Goal: Information Seeking & Learning: Learn about a topic

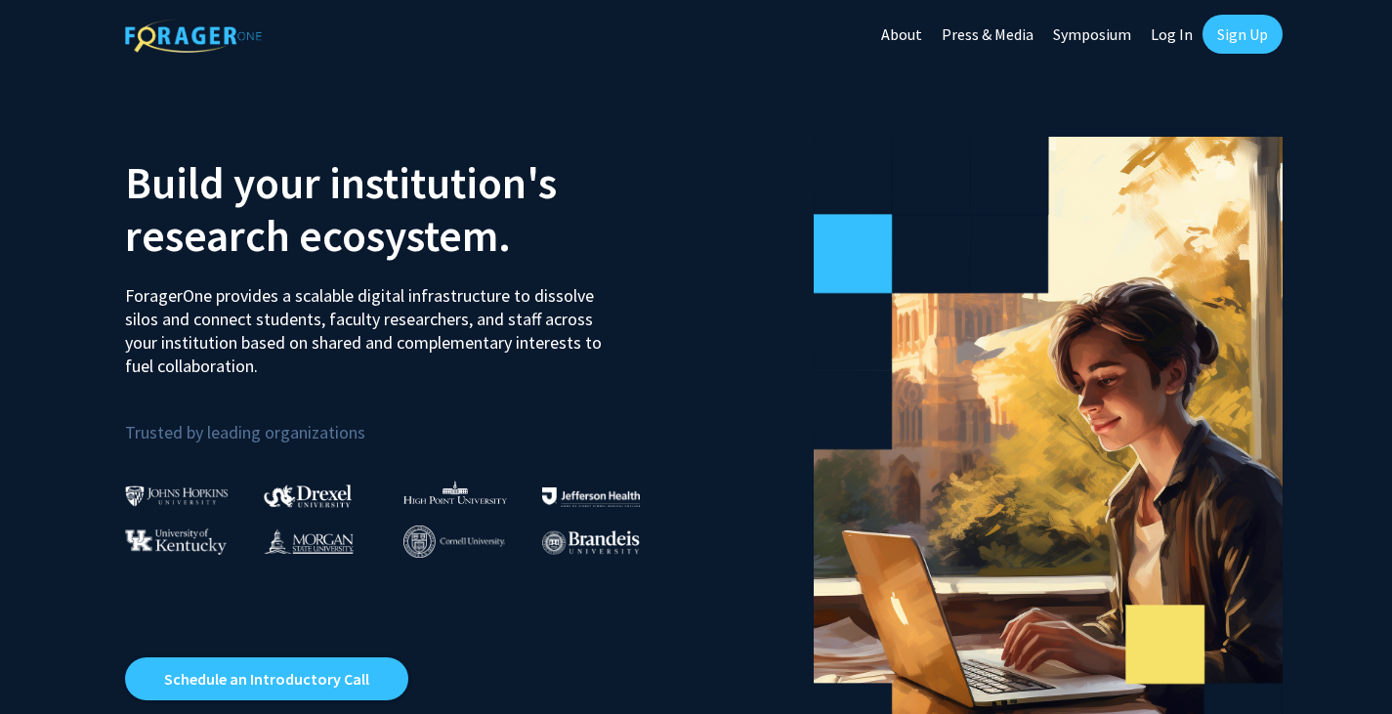
click at [1179, 41] on link "Log In" at bounding box center [1172, 34] width 62 height 68
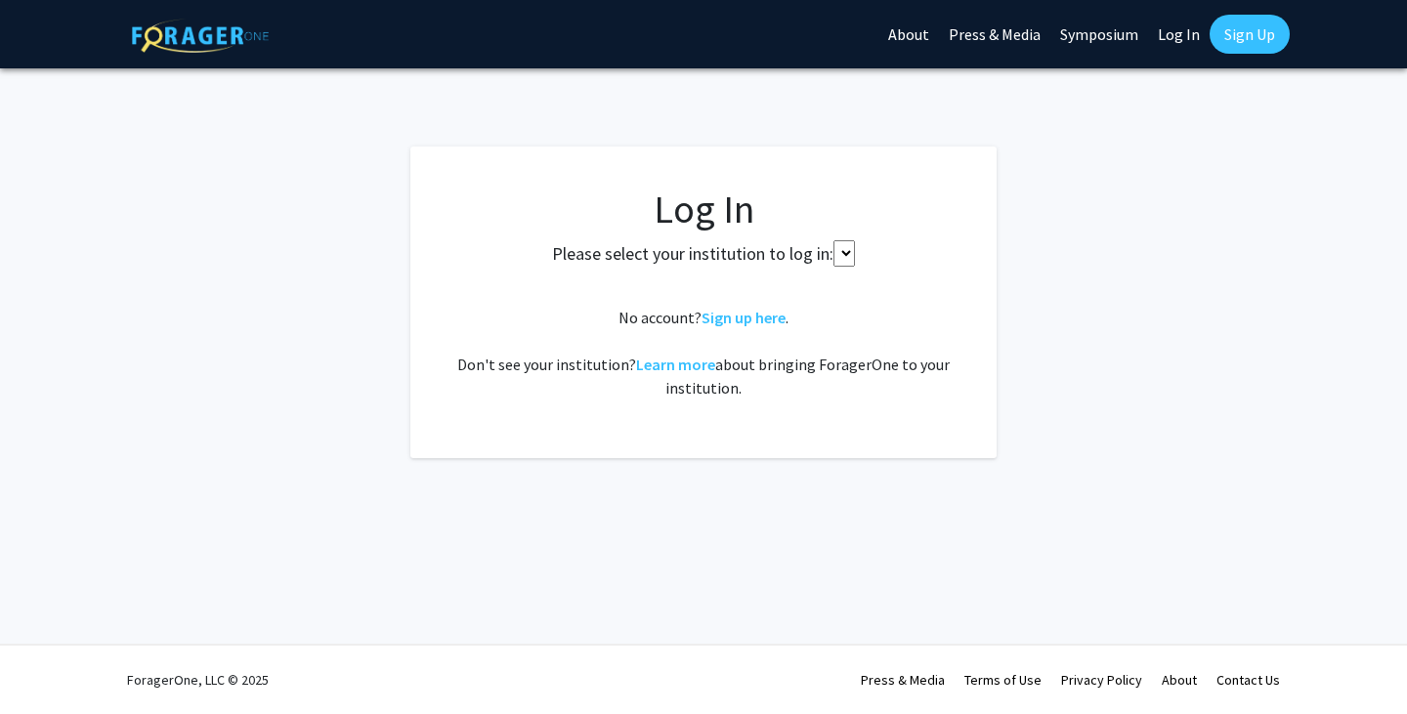
select select
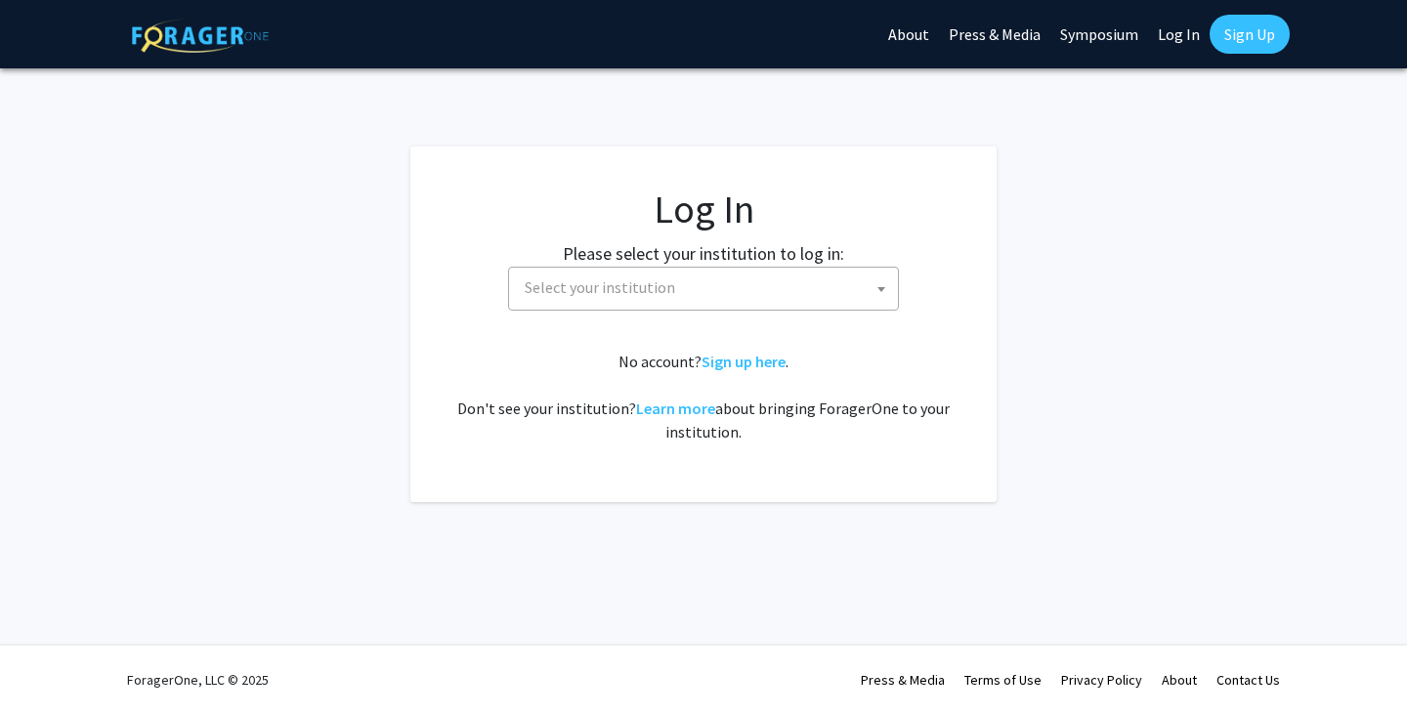
click at [641, 299] on span "Select your institution" at bounding box center [707, 288] width 381 height 40
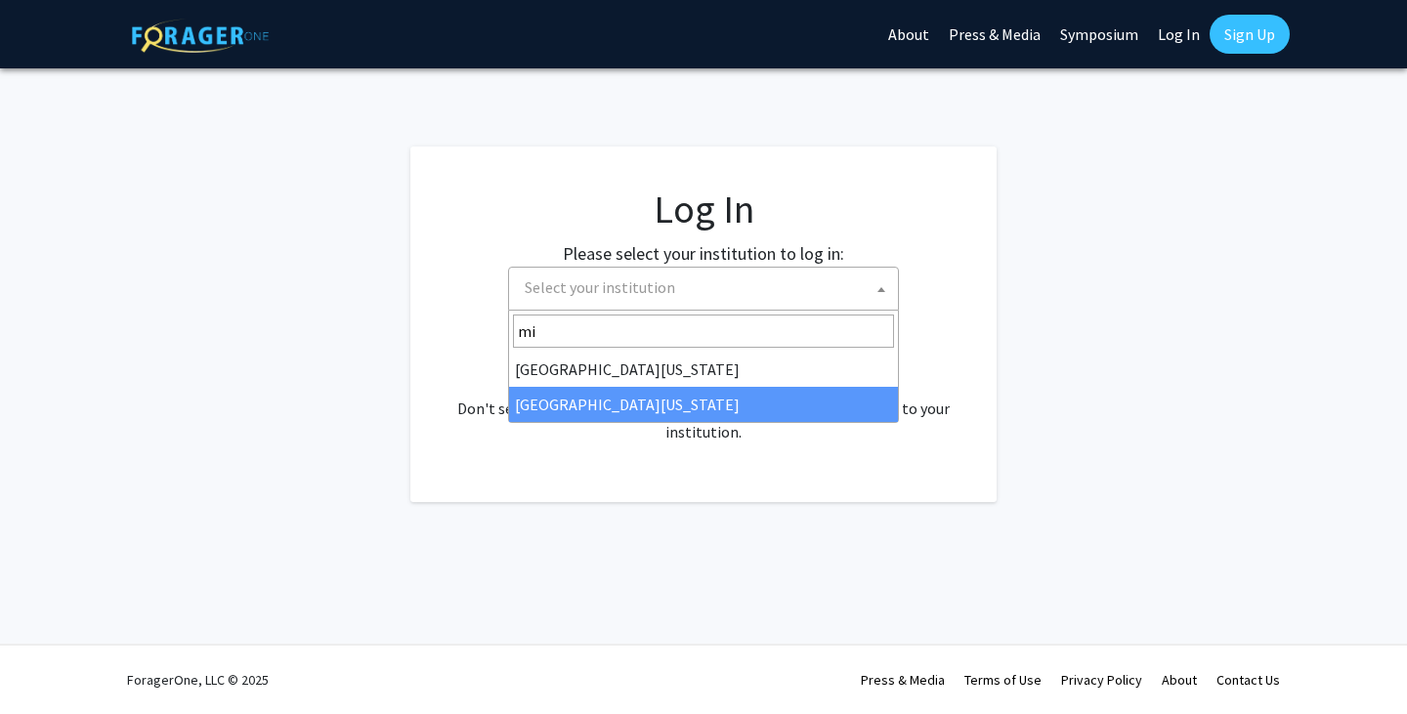
type input "mi"
select select "33"
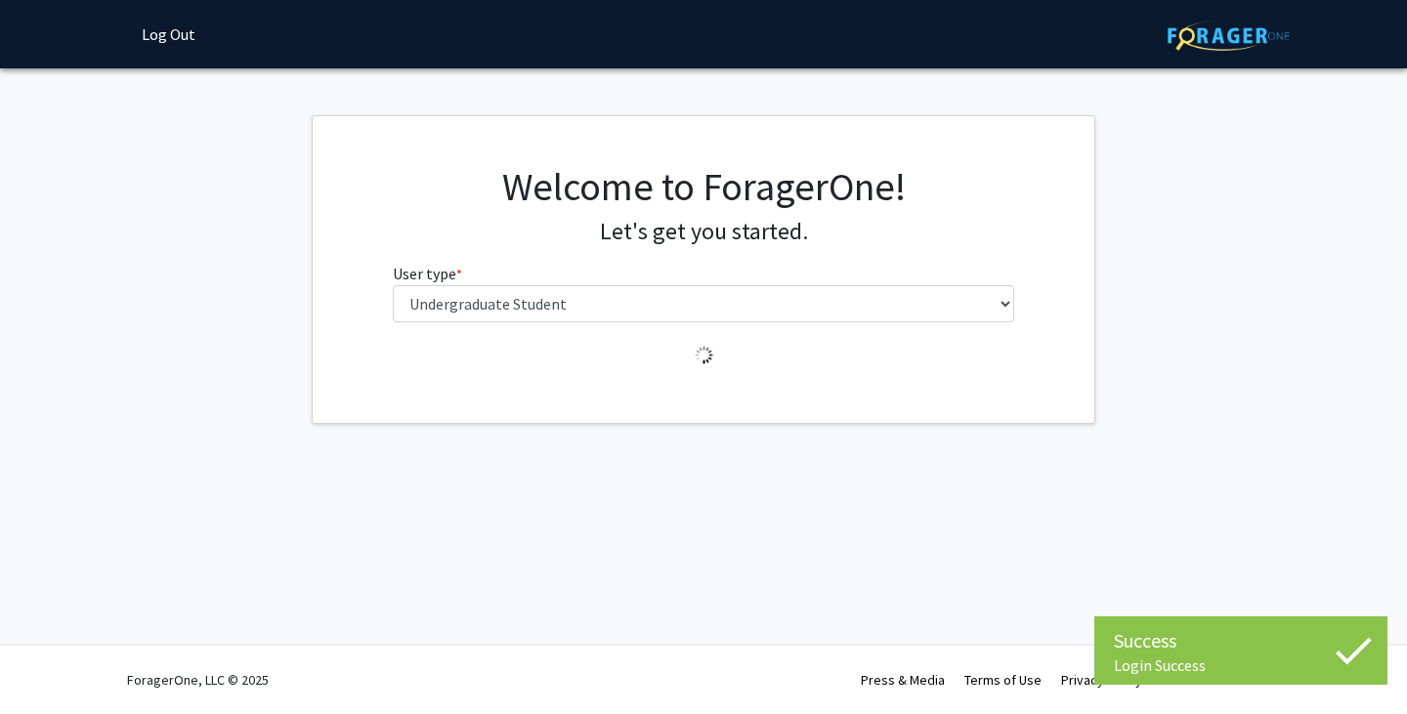
select select "1: undergrad"
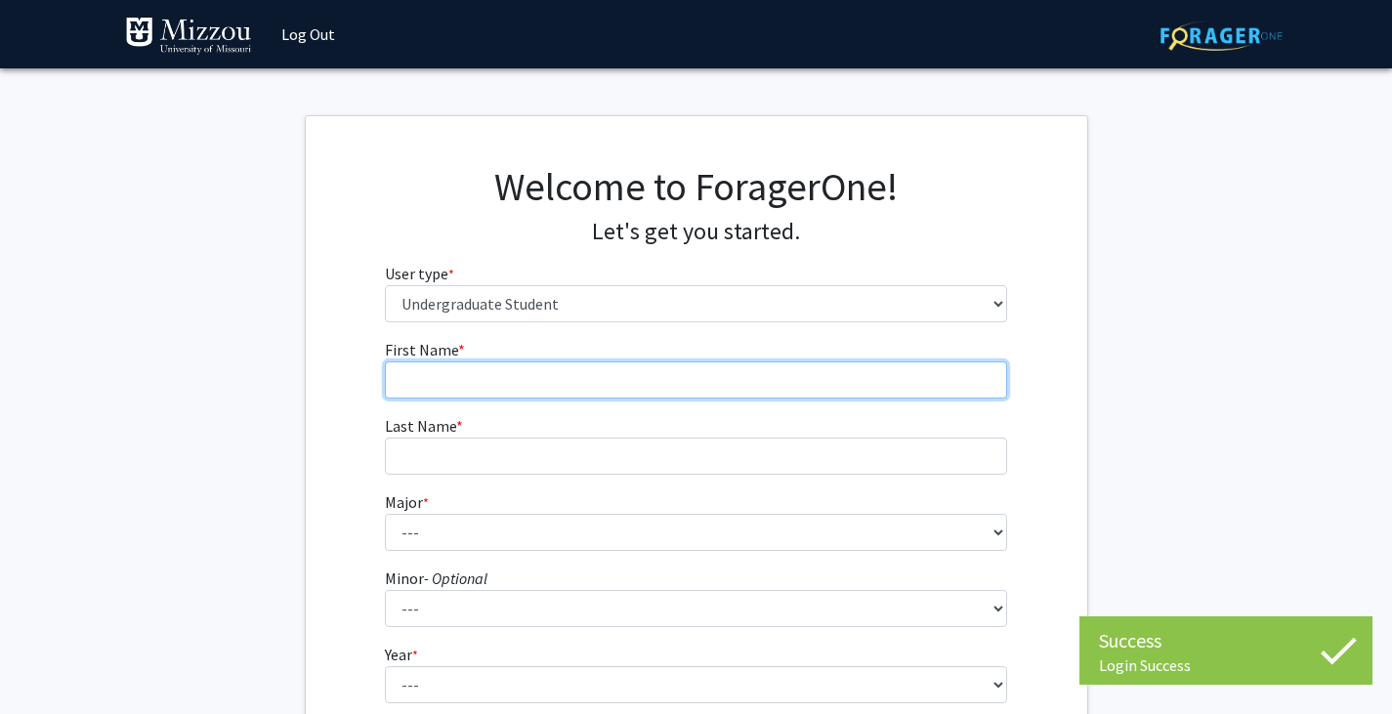
click at [616, 387] on input "First Name * required" at bounding box center [696, 379] width 622 height 37
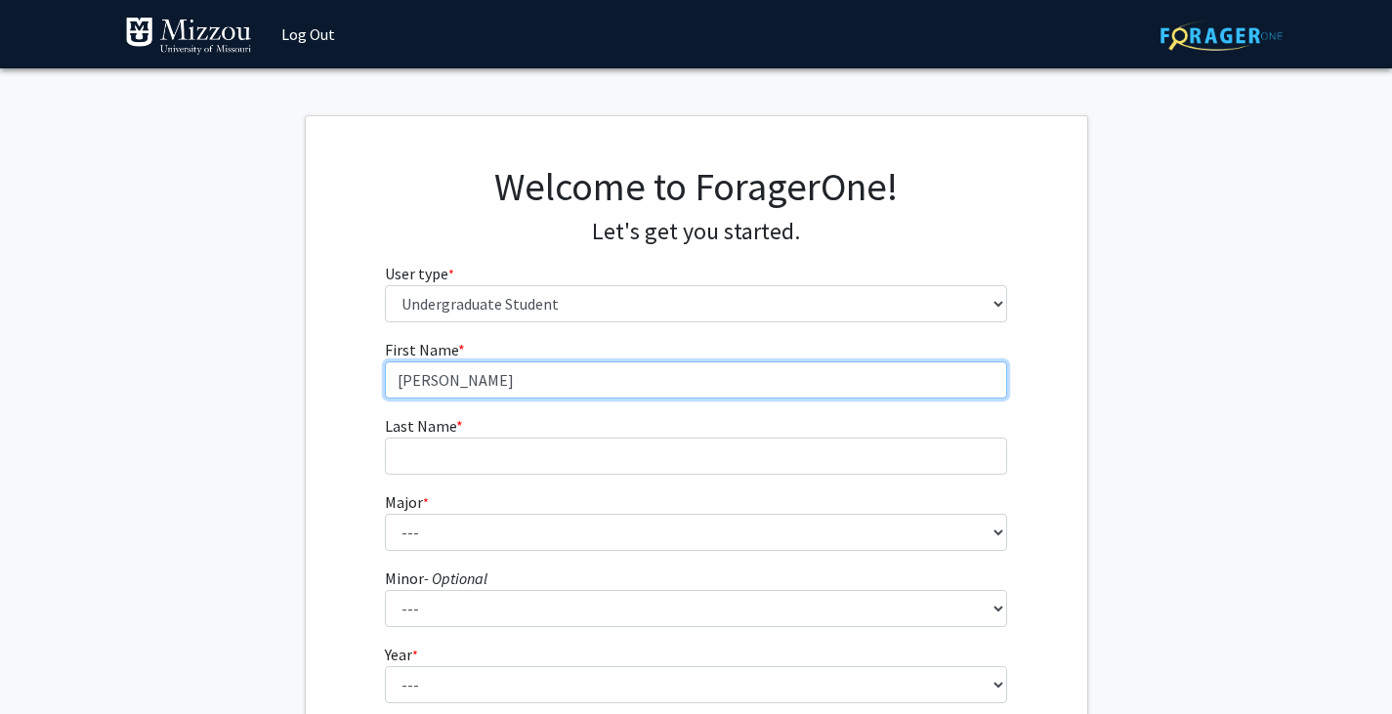
type input "[PERSON_NAME]"
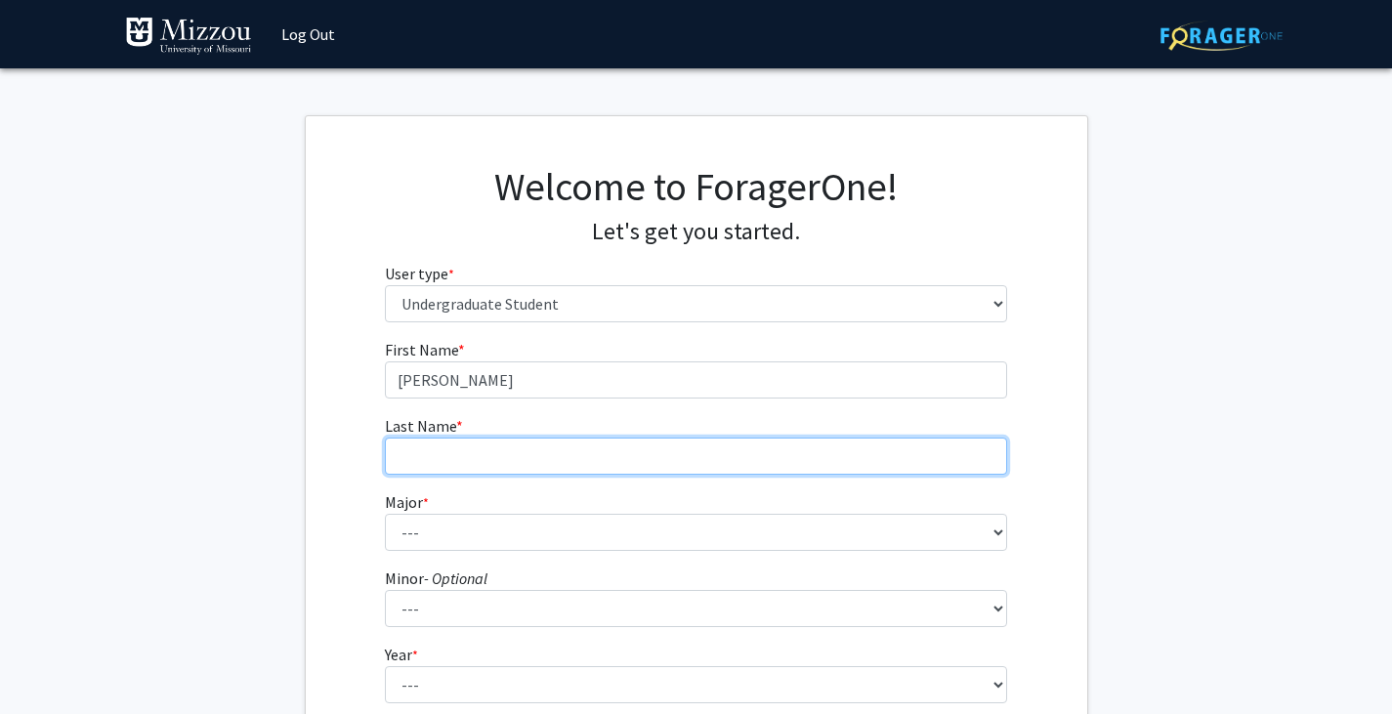
click at [532, 460] on input "Last Name * required" at bounding box center [696, 456] width 622 height 37
type input "[PERSON_NAME]"
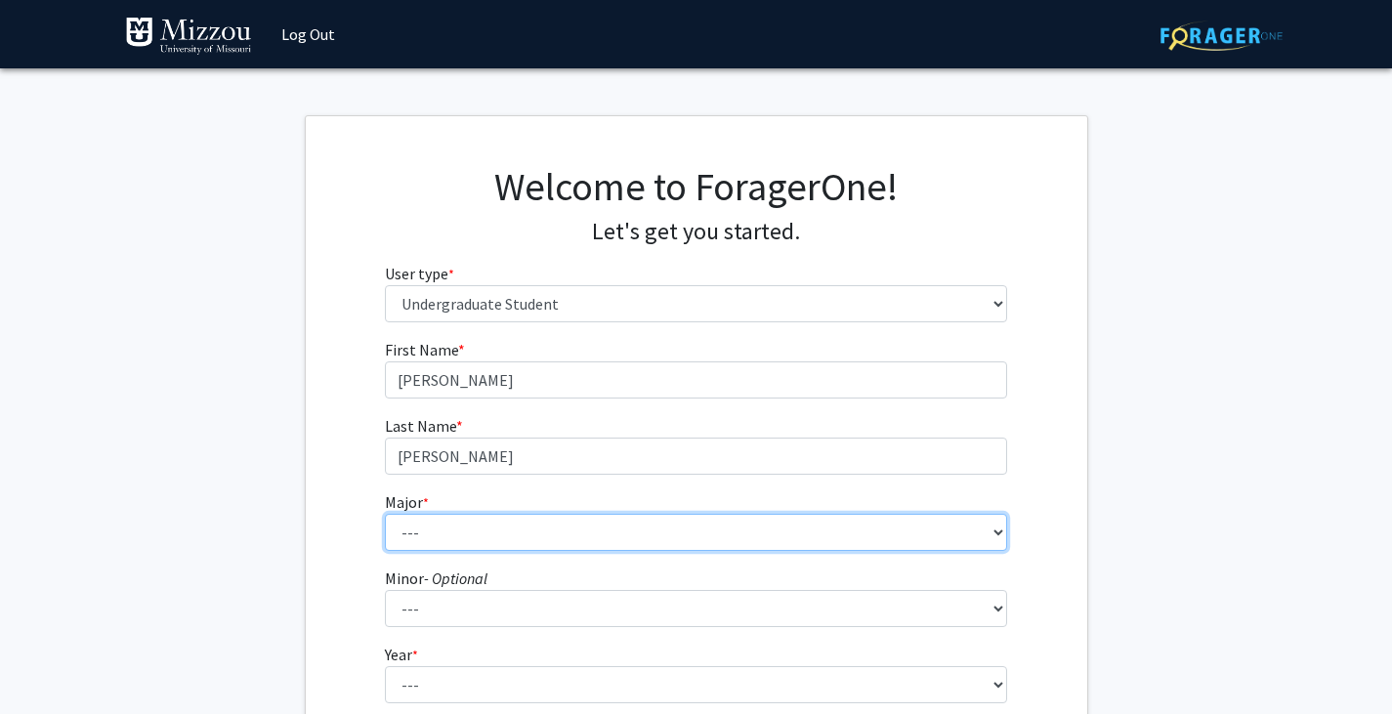
click at [477, 534] on select "--- Agribusiness Management Agricultural Education Agricultural Education: Comm…" at bounding box center [696, 532] width 622 height 37
select select "135: 2628"
click at [385, 514] on select "--- Agribusiness Management Agricultural Education Agricultural Education: Comm…" at bounding box center [696, 532] width 622 height 37
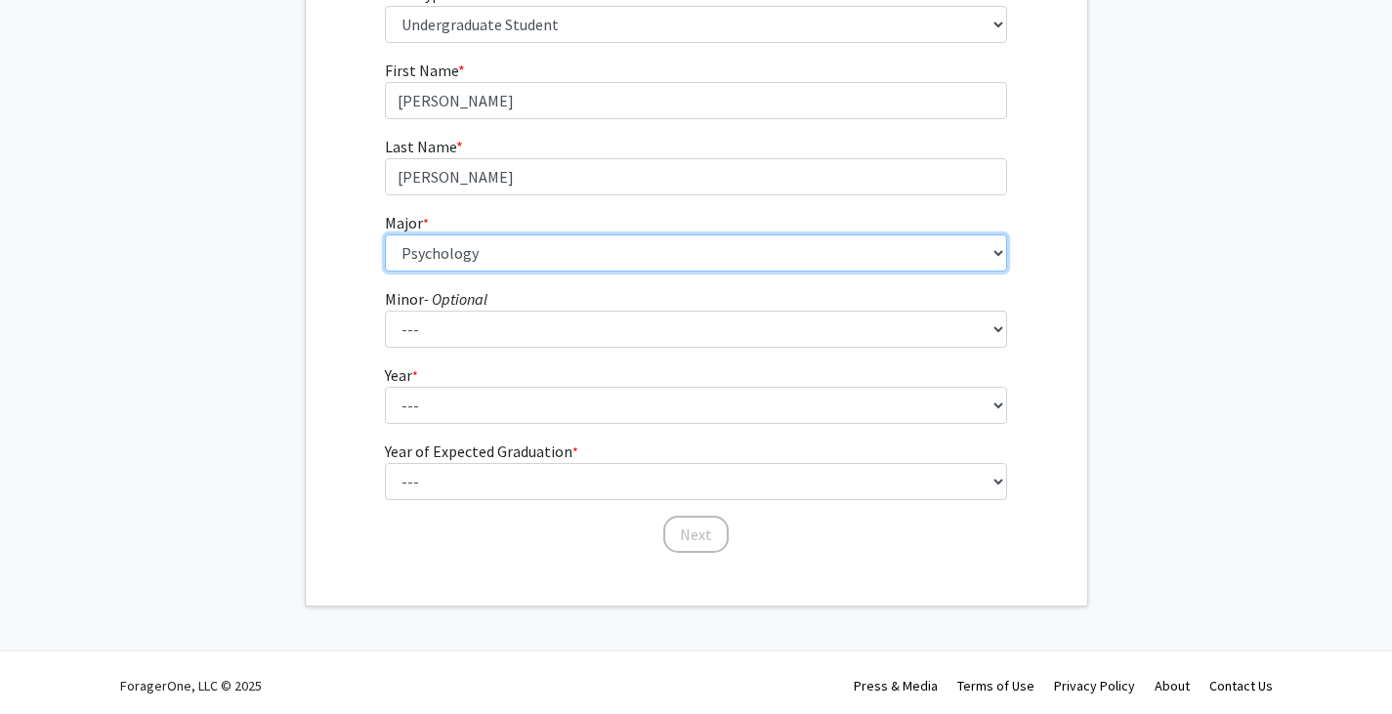
scroll to position [281, 0]
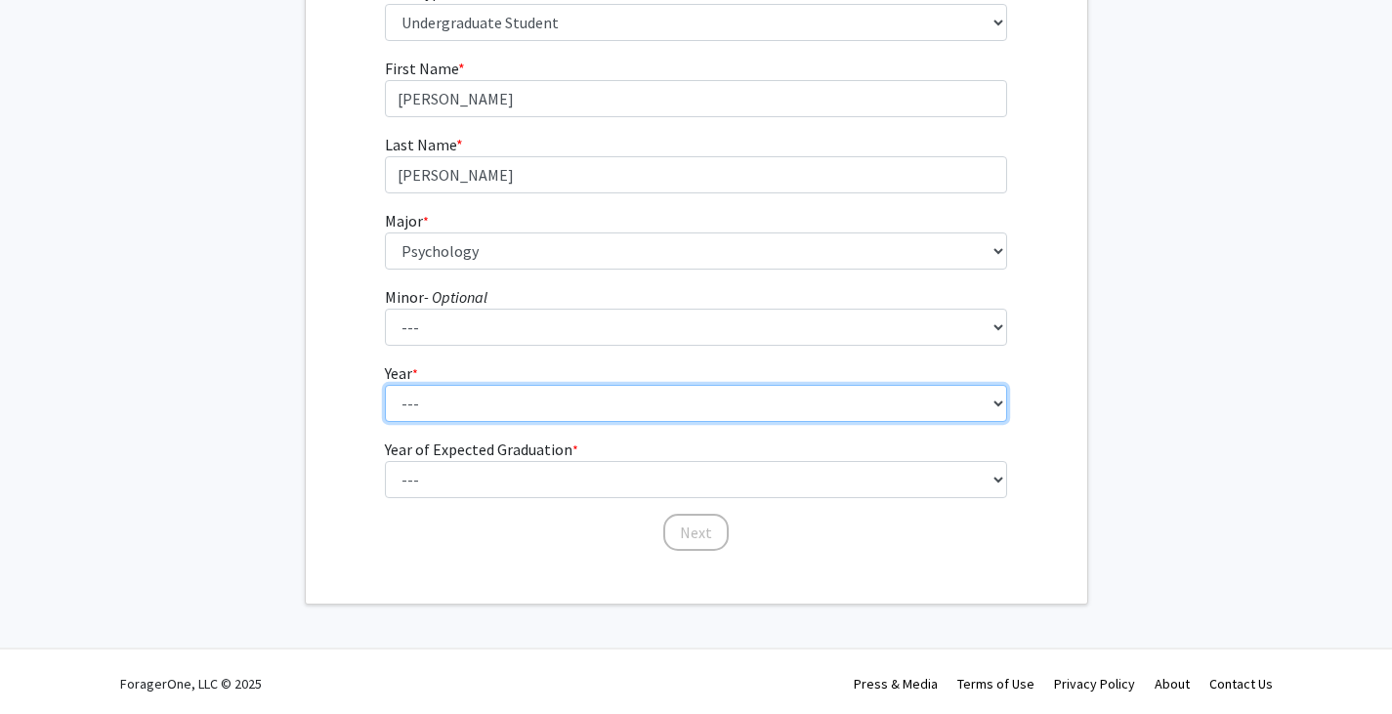
click at [624, 405] on select "--- First-year Sophomore Junior Senior Postbaccalaureate Certificate" at bounding box center [696, 403] width 622 height 37
click at [385, 385] on select "--- First-year Sophomore Junior Senior Postbaccalaureate Certificate" at bounding box center [696, 403] width 622 height 37
click at [541, 403] on select "--- First-year Sophomore Junior Senior Postbaccalaureate Certificate" at bounding box center [696, 403] width 622 height 37
select select "2: sophomore"
click at [385, 385] on select "--- First-year Sophomore Junior Senior Postbaccalaureate Certificate" at bounding box center [696, 403] width 622 height 37
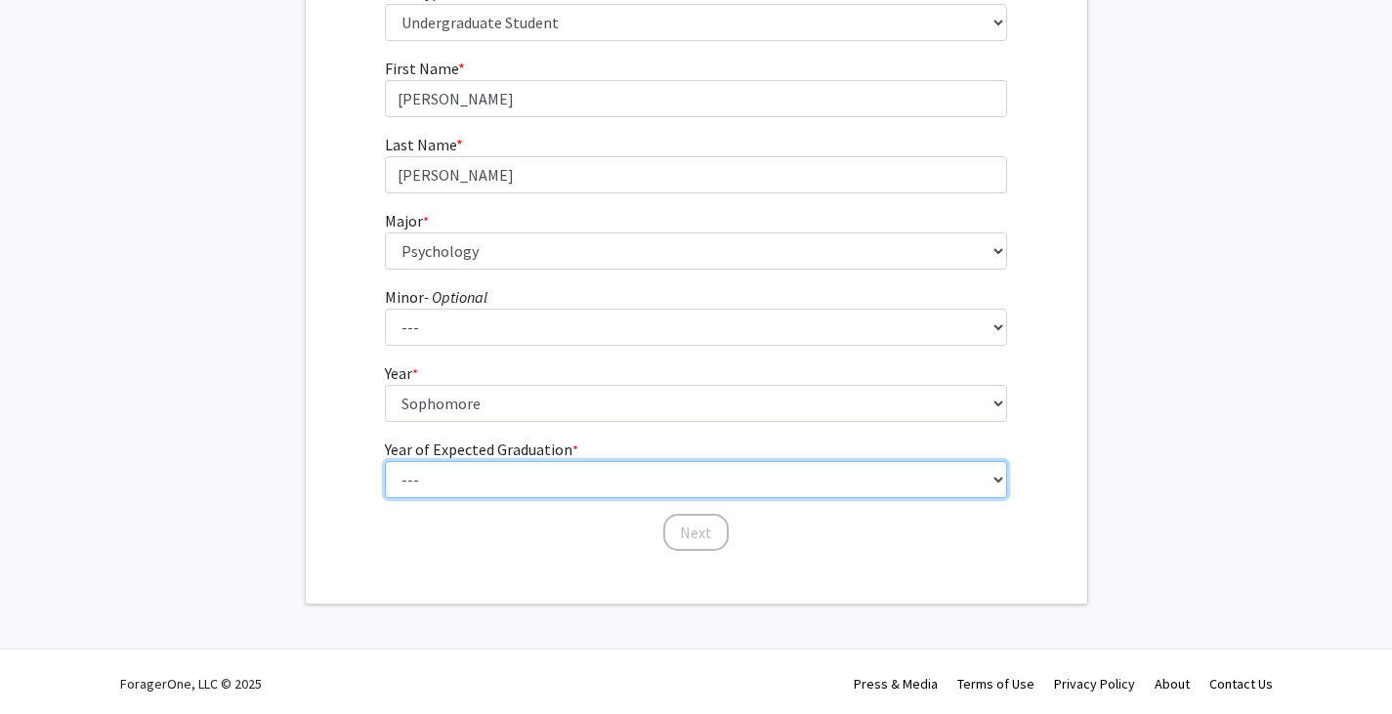
click at [522, 485] on select "--- 2025 2026 2027 2028 2029 2030 2031 2032 2033 2034" at bounding box center [696, 479] width 622 height 37
select select "4: 2028"
click at [385, 461] on select "--- 2025 2026 2027 2028 2029 2030 2031 2032 2033 2034" at bounding box center [696, 479] width 622 height 37
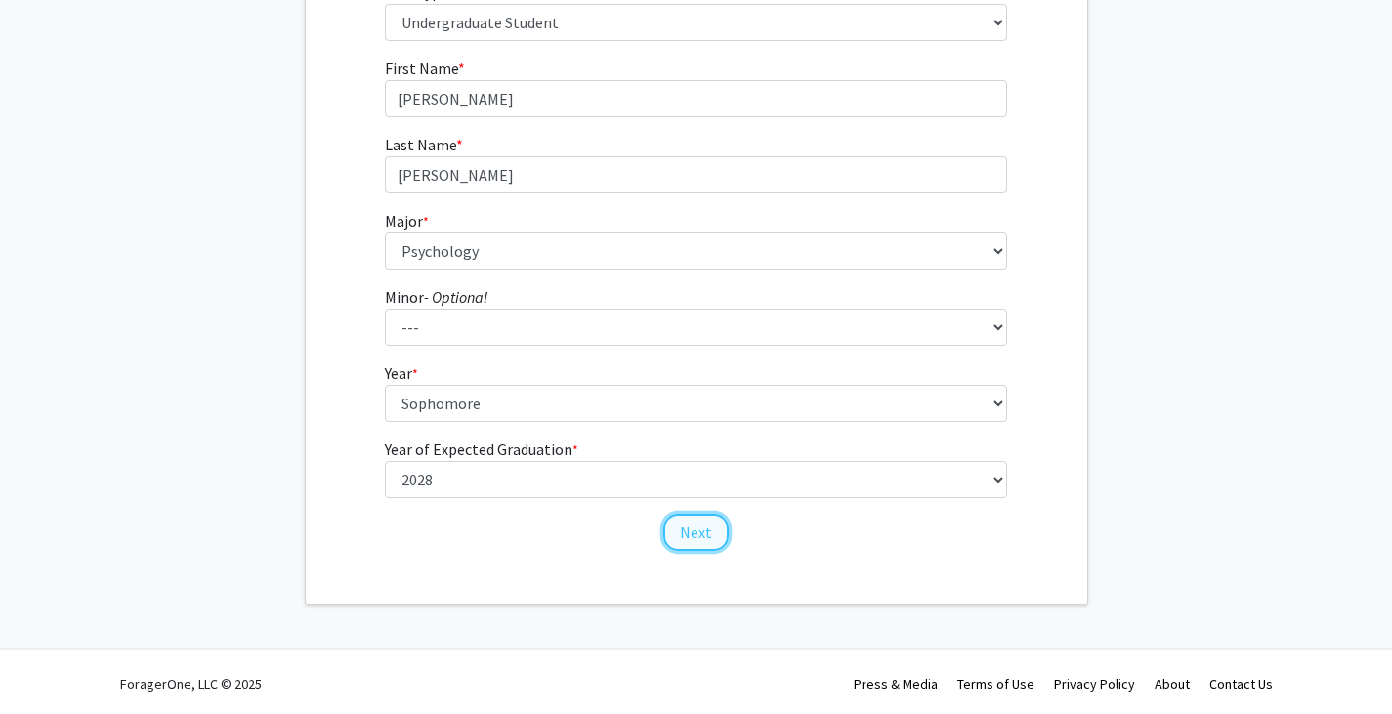
click at [701, 546] on button "Next" at bounding box center [695, 532] width 65 height 37
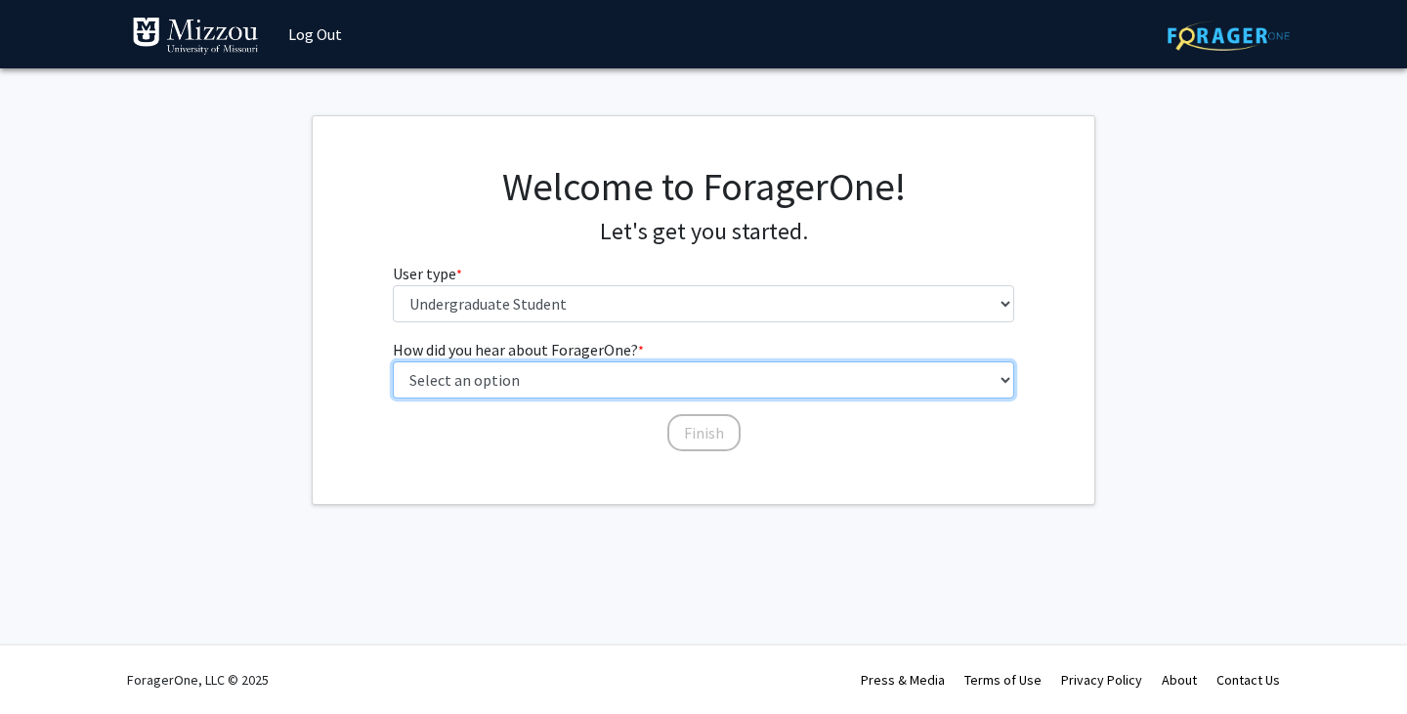
click at [721, 381] on select "Select an option Peer/student recommendation Faculty/staff recommendation Unive…" at bounding box center [704, 379] width 622 height 37
select select "2: faculty_recommendation"
click at [393, 361] on select "Select an option Peer/student recommendation Faculty/staff recommendation Unive…" at bounding box center [704, 379] width 622 height 37
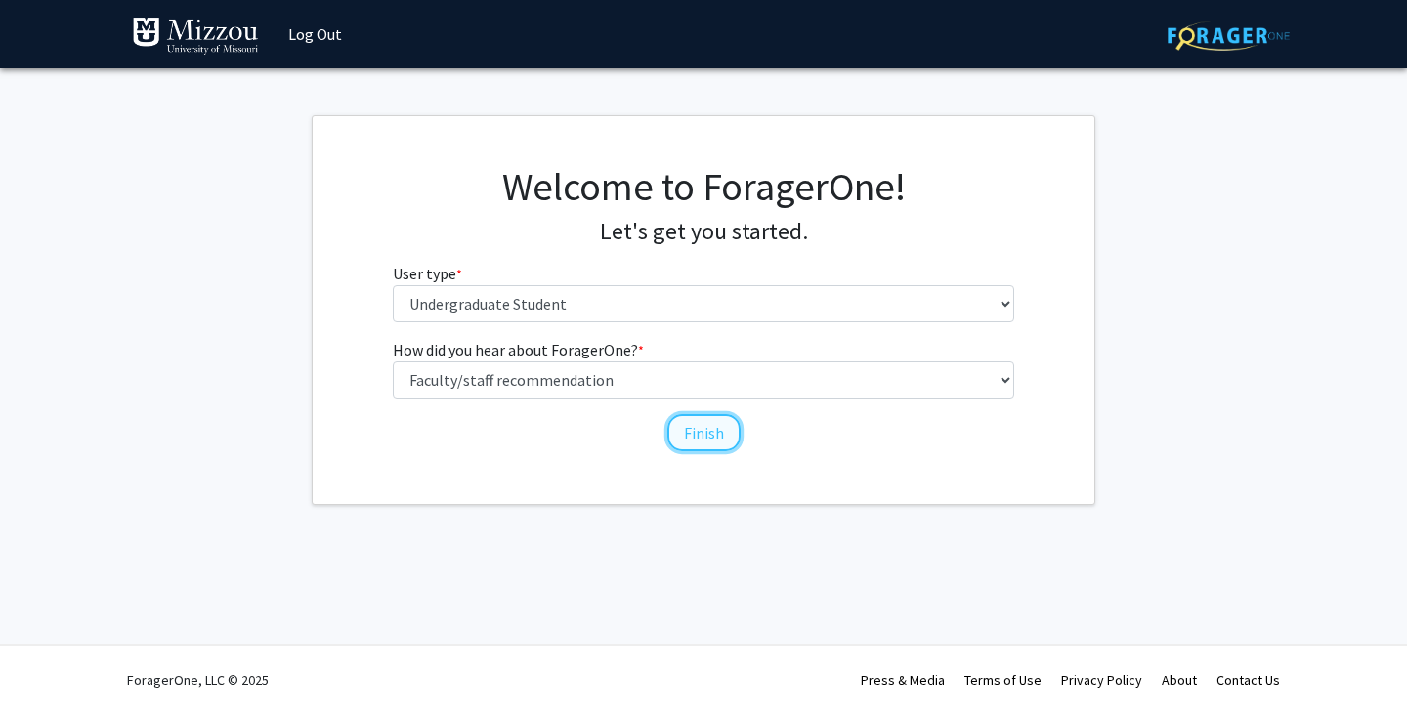
click at [706, 441] on button "Finish" at bounding box center [703, 432] width 73 height 37
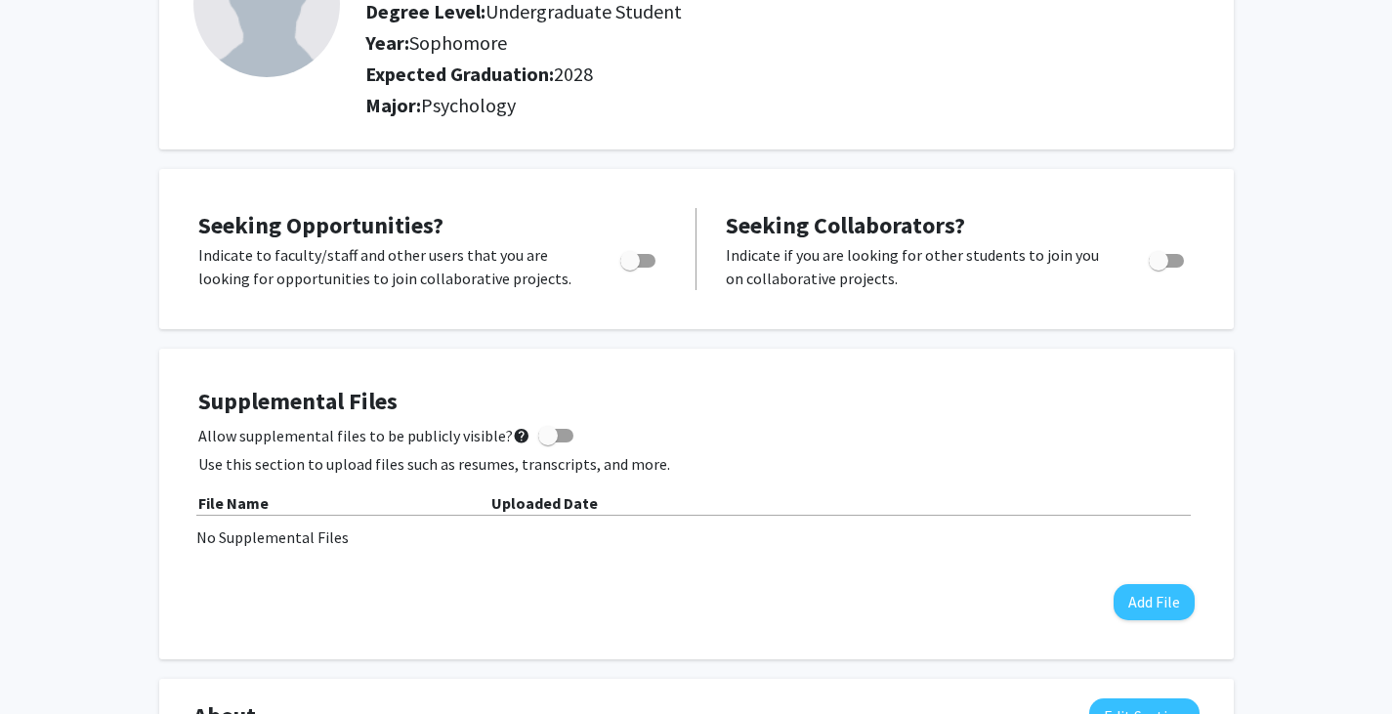
scroll to position [199, 0]
click at [626, 265] on span "Toggle" at bounding box center [630, 260] width 20 height 20
click at [629, 267] on input "Are you actively seeking opportunities?" at bounding box center [629, 267] width 1 height 1
checkbox input "true"
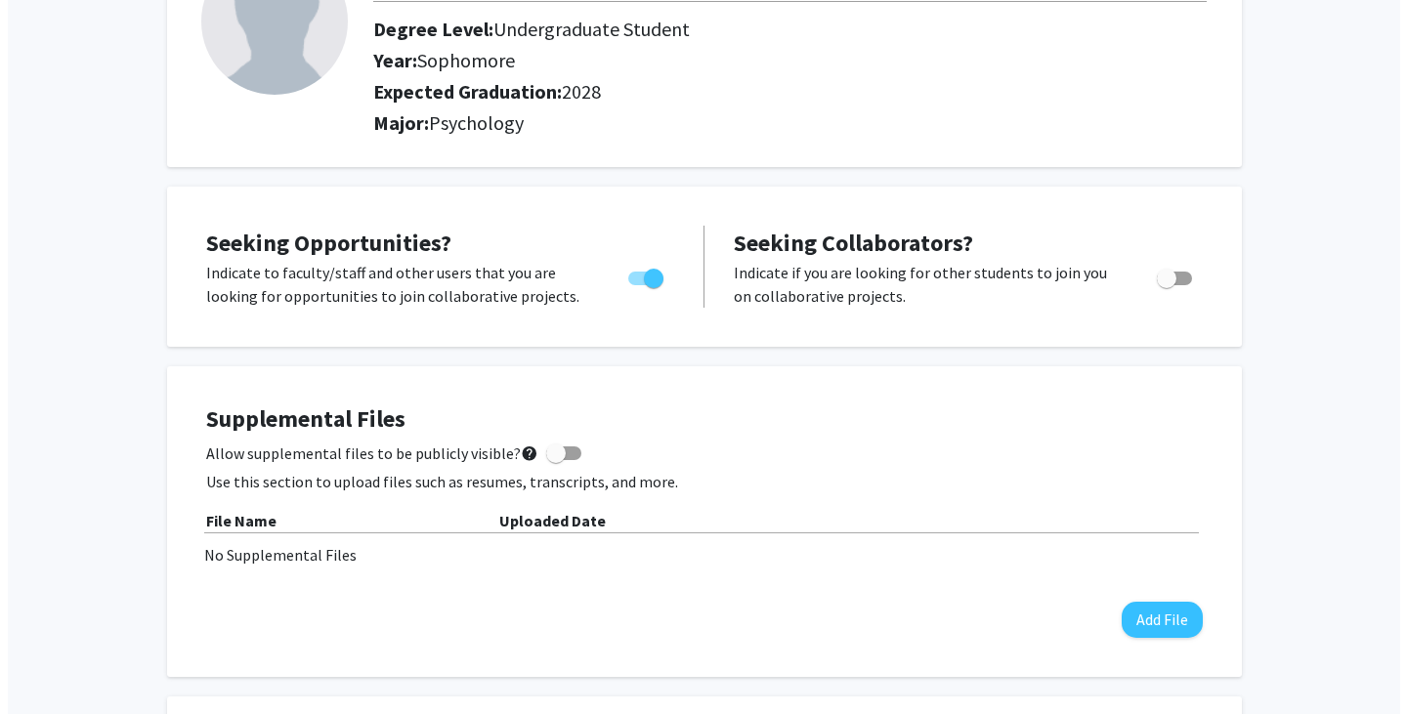
scroll to position [0, 0]
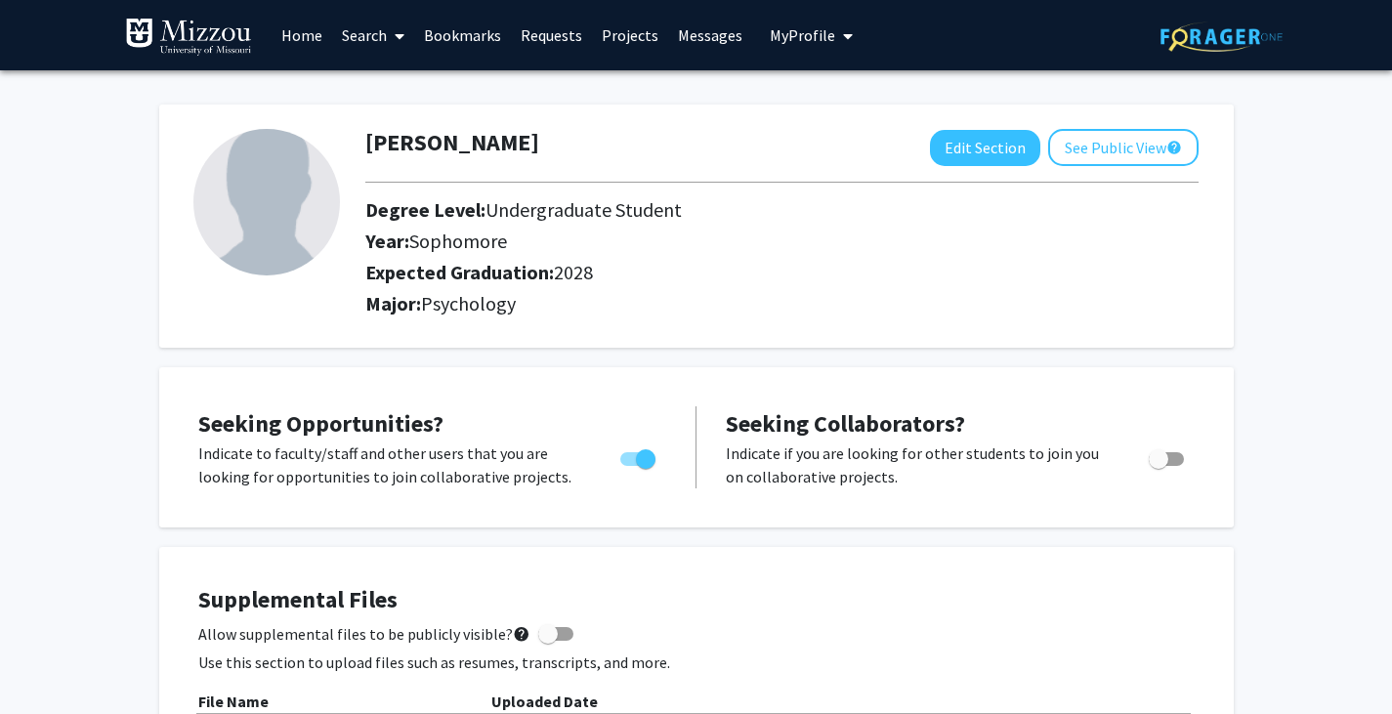
click at [367, 44] on link "Search" at bounding box center [373, 35] width 82 height 68
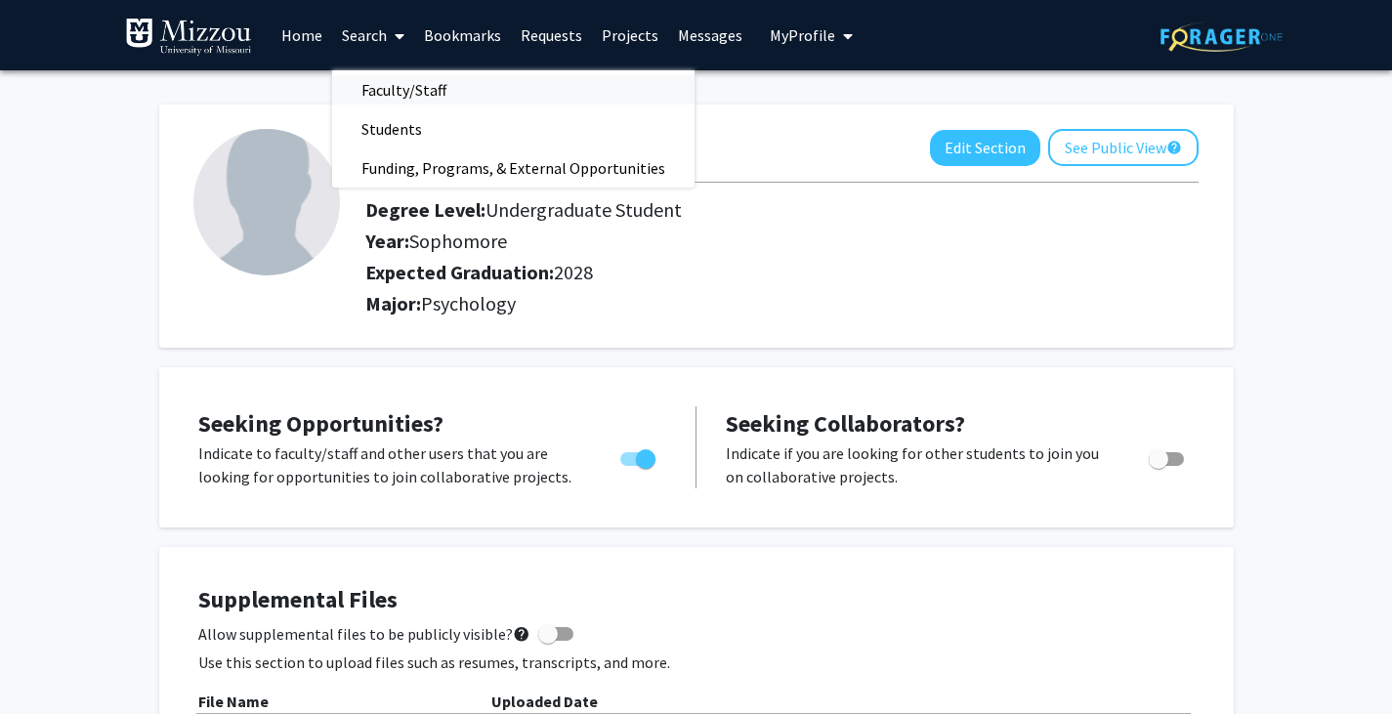
click at [490, 84] on link "Faculty/Staff" at bounding box center [513, 89] width 362 height 29
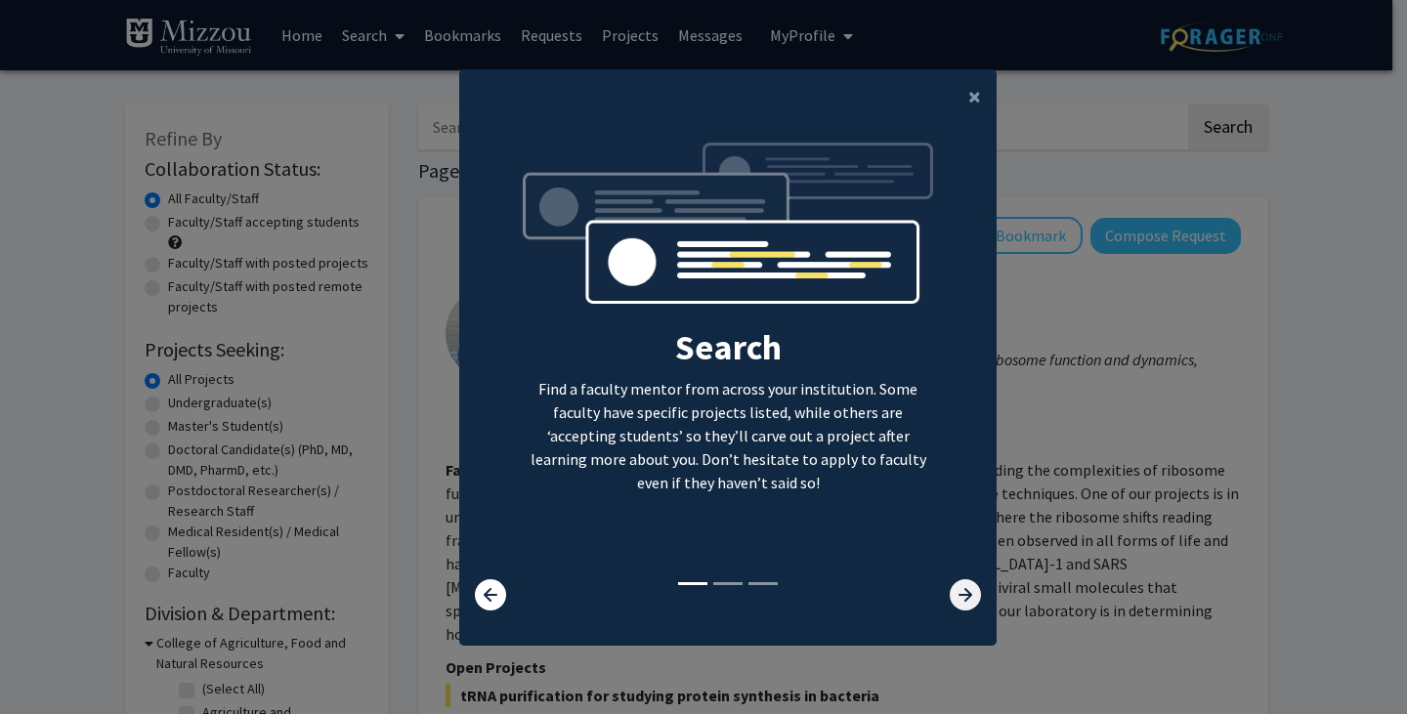
click at [950, 586] on icon at bounding box center [965, 594] width 31 height 31
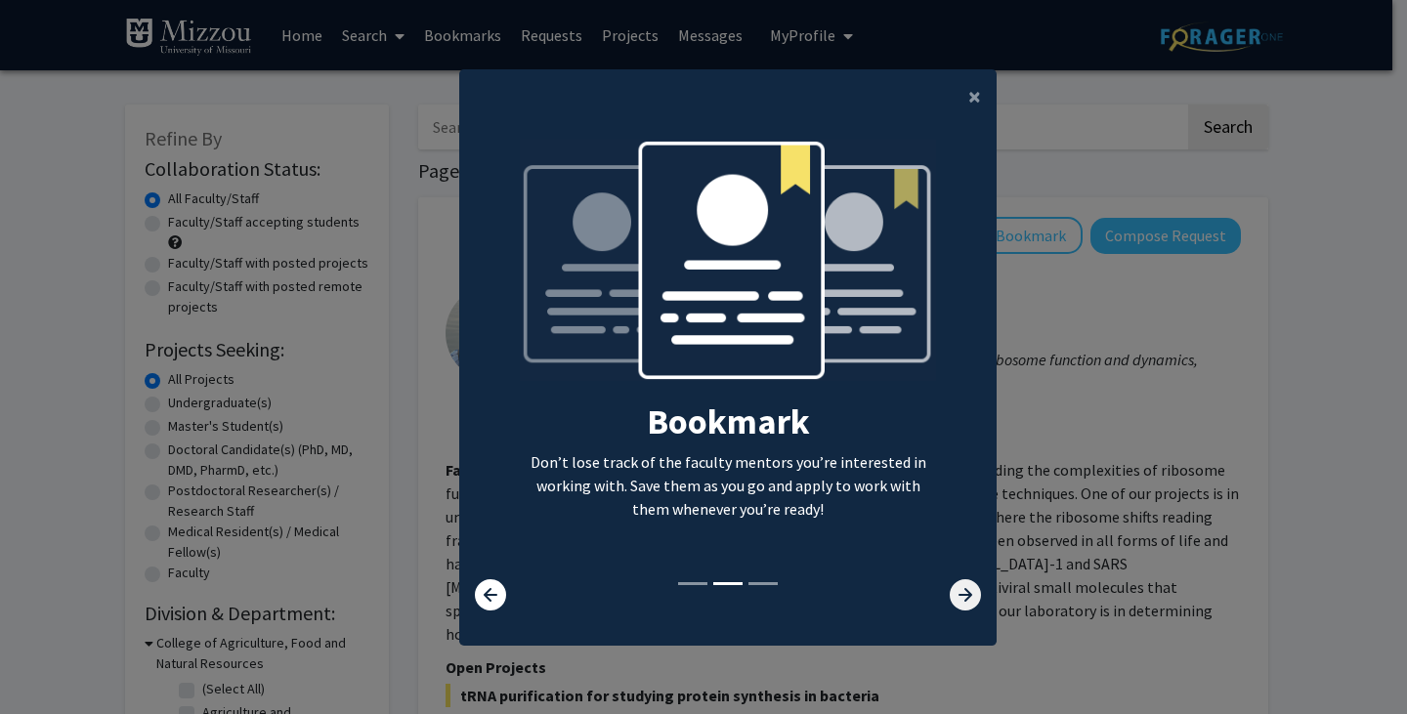
click at [950, 594] on icon at bounding box center [965, 594] width 31 height 31
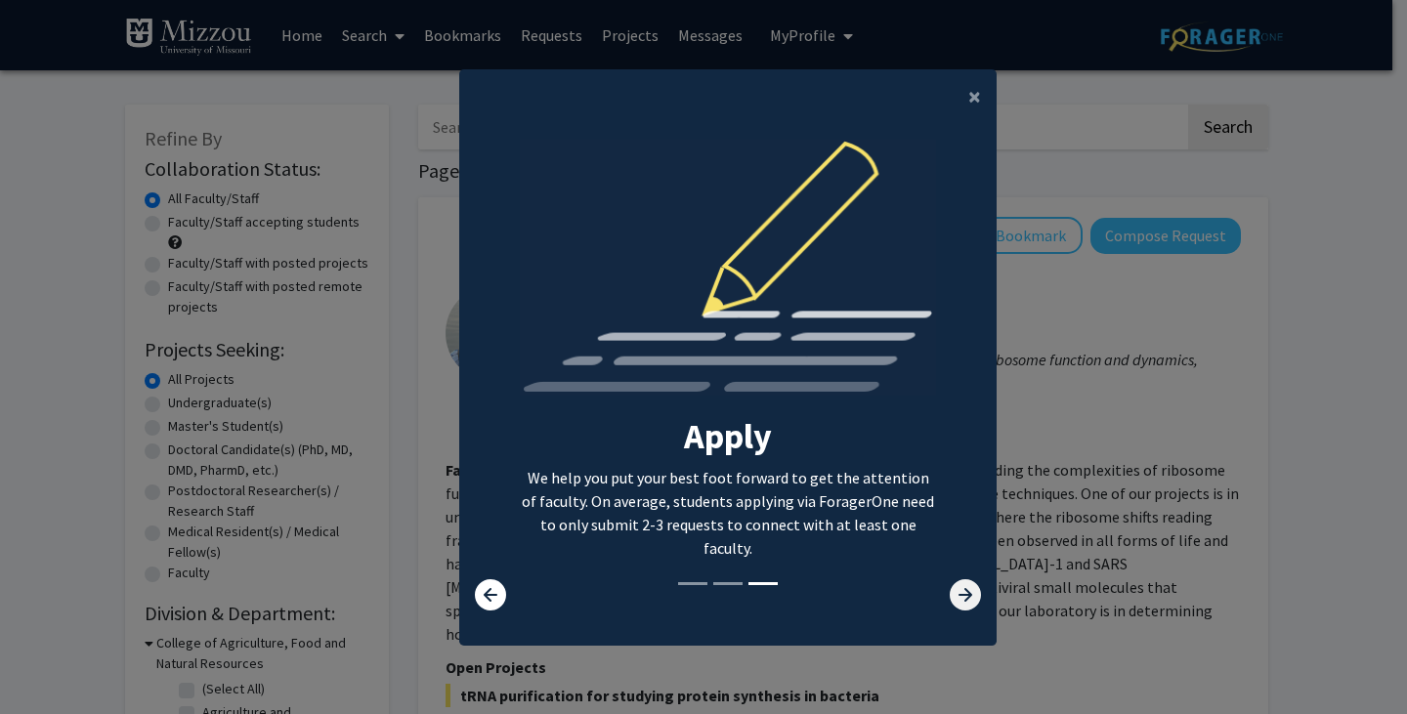
click at [951, 595] on icon at bounding box center [965, 594] width 31 height 31
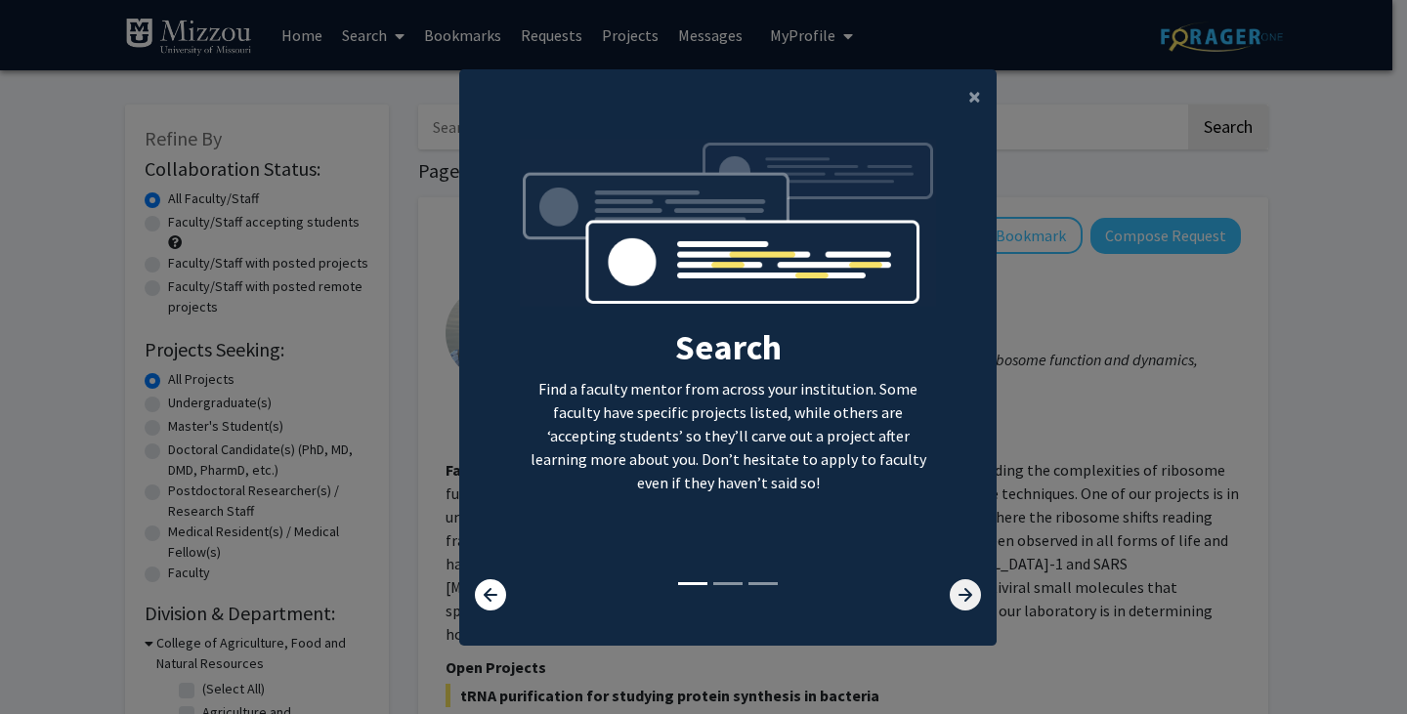
click at [953, 606] on icon at bounding box center [965, 594] width 31 height 31
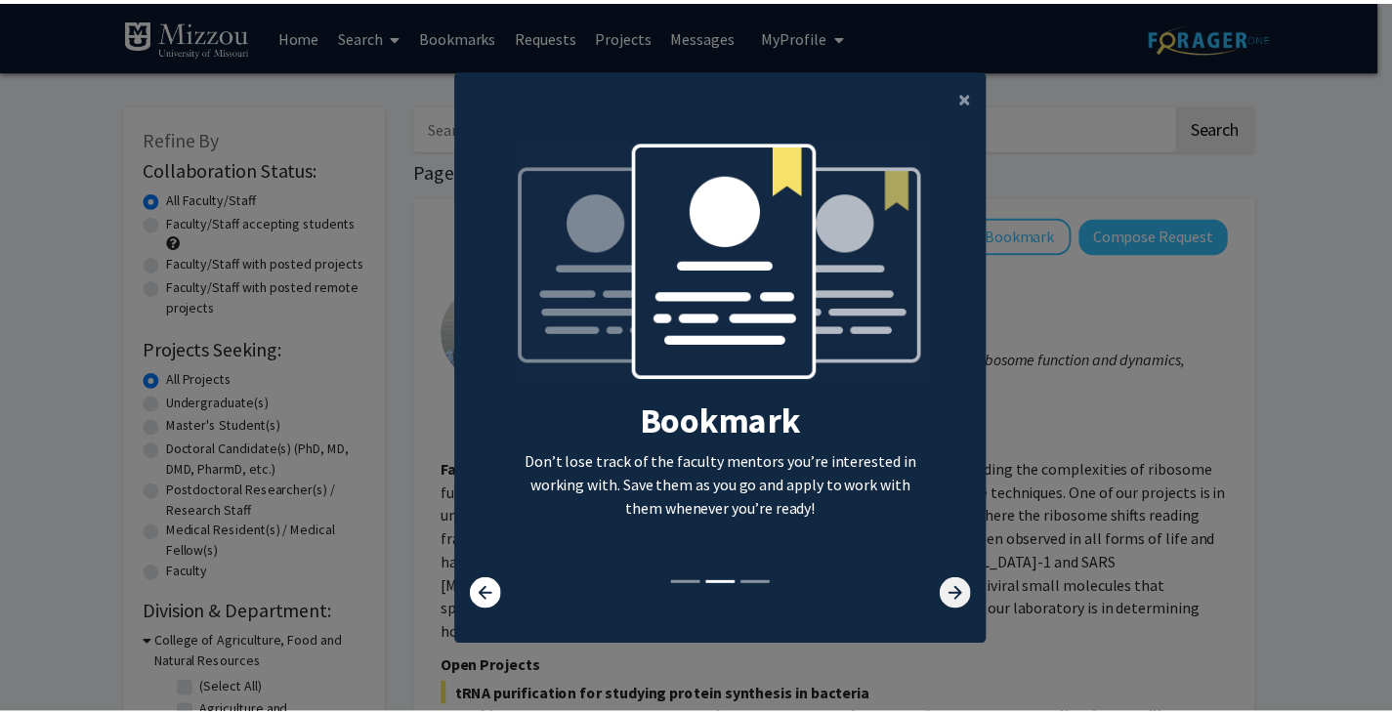
scroll to position [4, 0]
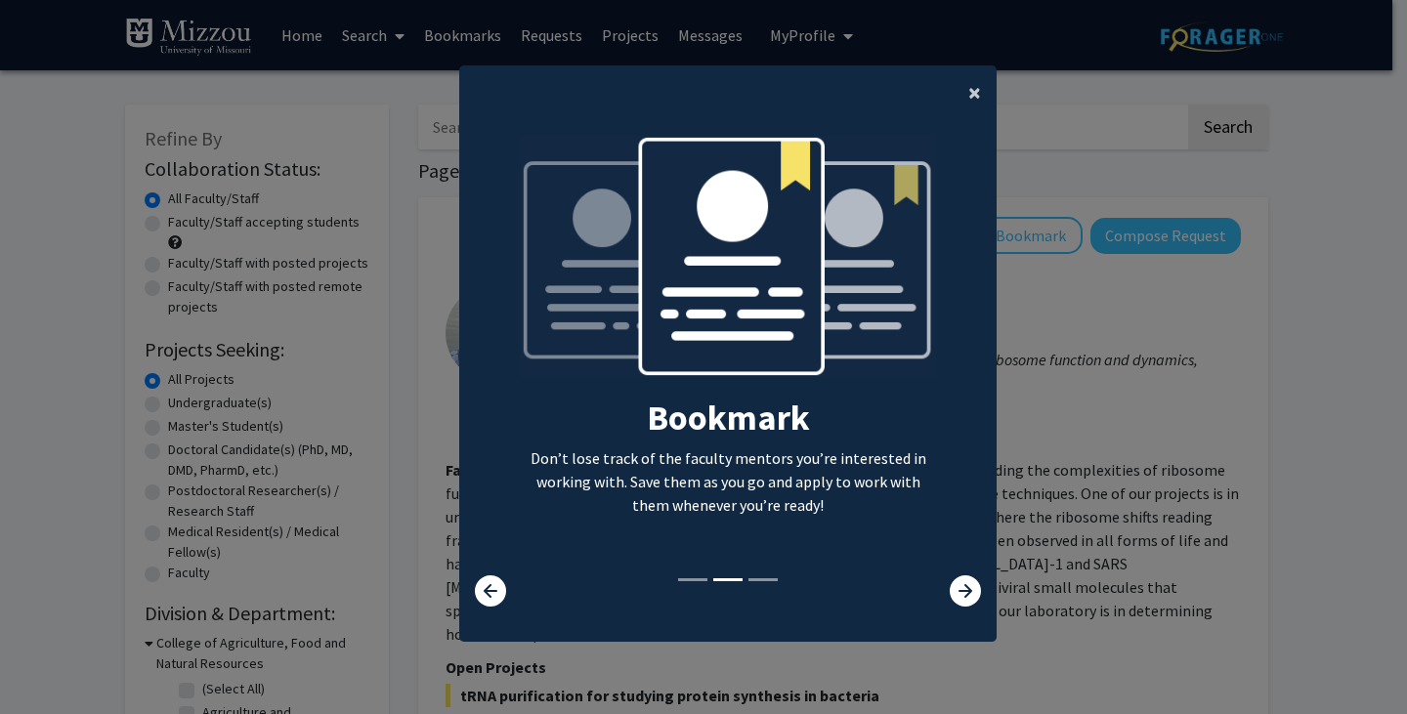
click at [974, 98] on button "×" at bounding box center [975, 92] width 44 height 55
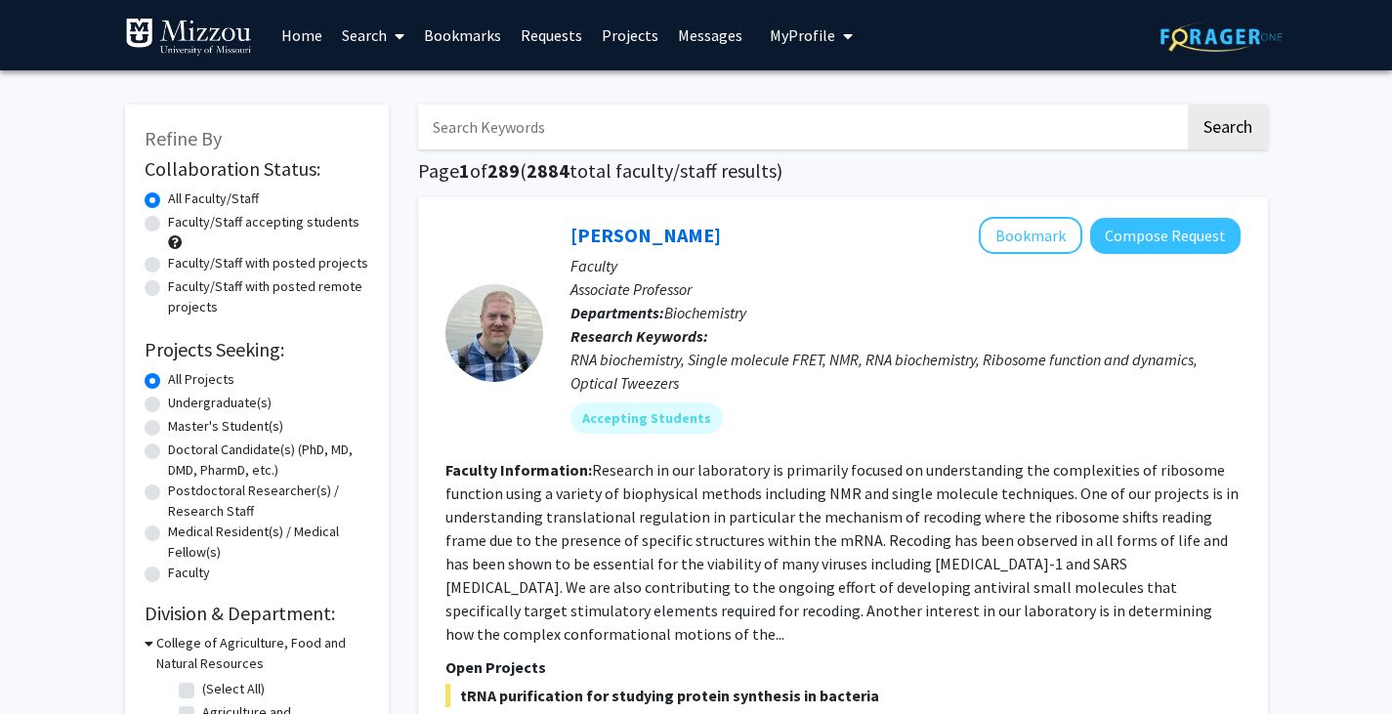
click at [233, 408] on label "Undergraduate(s)" at bounding box center [220, 403] width 104 height 21
click at [181, 405] on input "Undergraduate(s)" at bounding box center [174, 399] width 13 height 13
radio input "true"
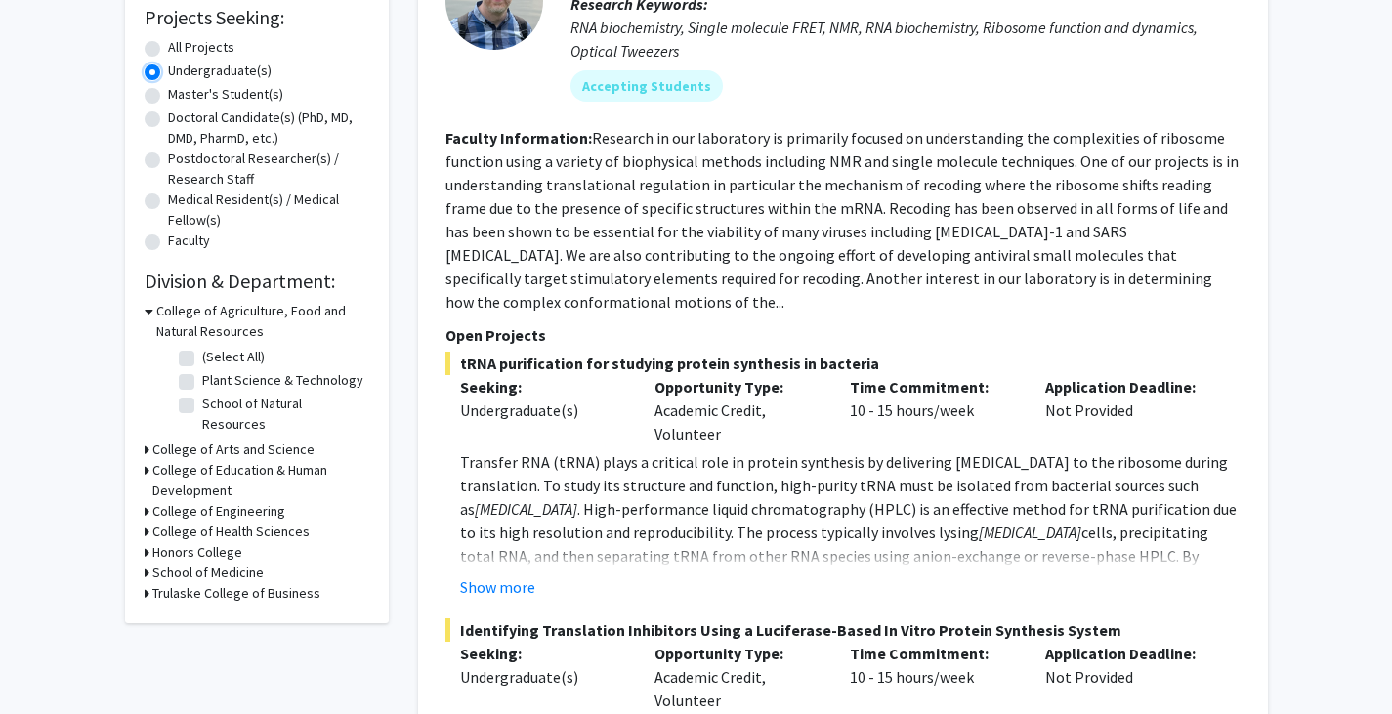
scroll to position [333, 0]
click at [317, 459] on h3 "College of Education & Human Development" at bounding box center [260, 479] width 217 height 41
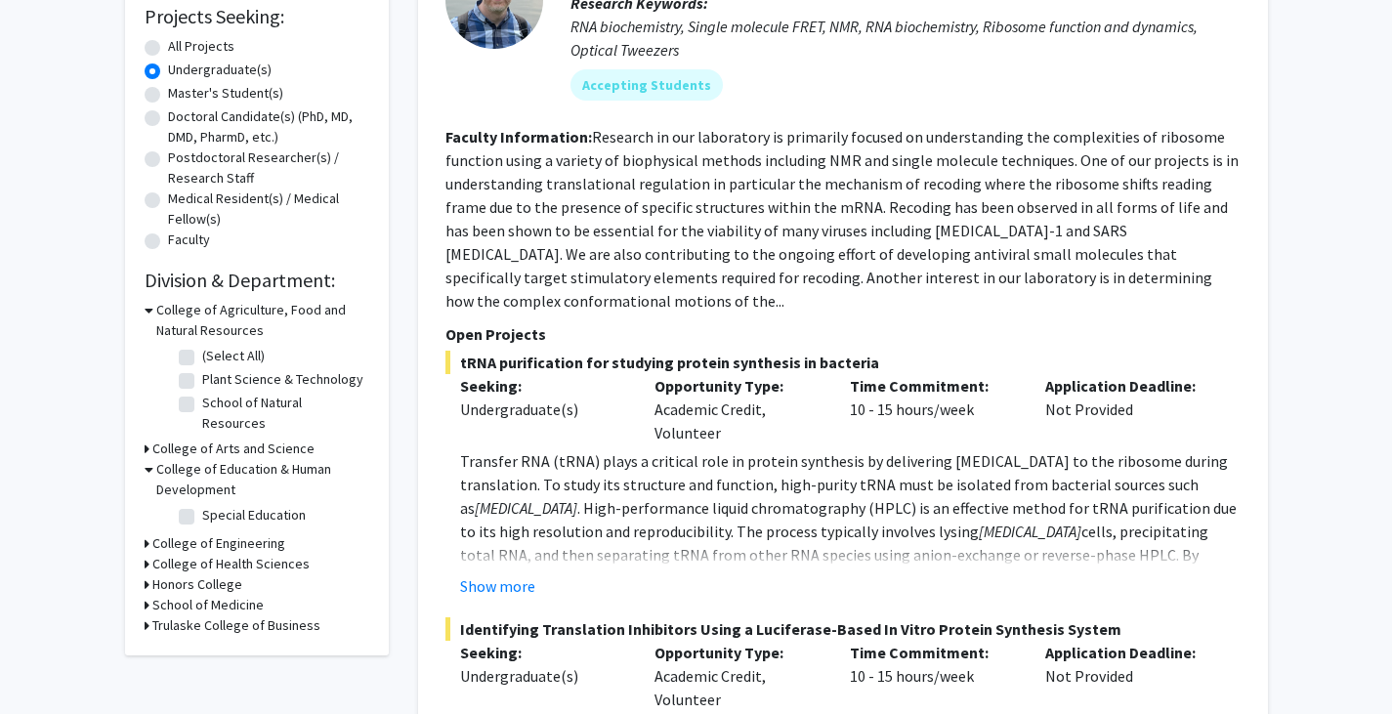
click at [295, 439] on h3 "College of Arts and Science" at bounding box center [233, 449] width 162 height 21
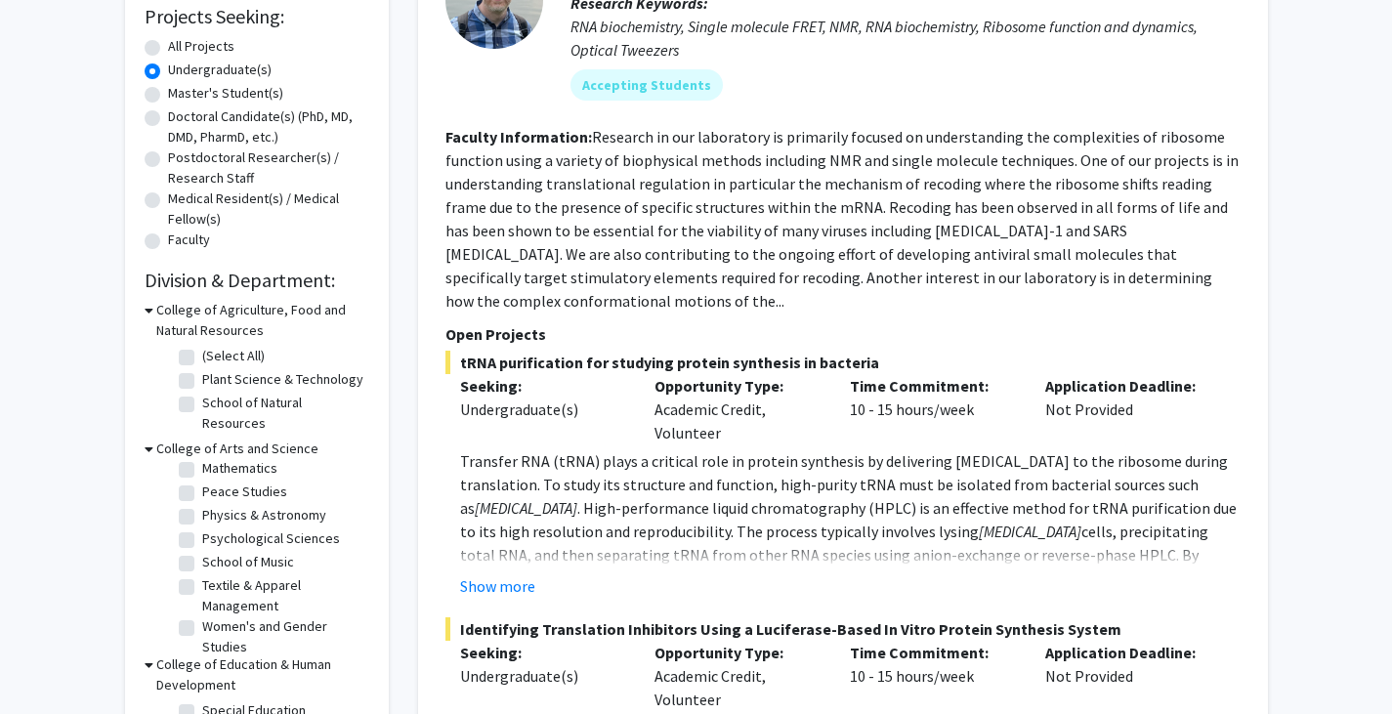
scroll to position [107, 0]
click at [310, 521] on label "Psychological Sciences" at bounding box center [271, 531] width 138 height 21
click at [215, 521] on input "Psychological Sciences" at bounding box center [208, 527] width 13 height 13
checkbox input "true"
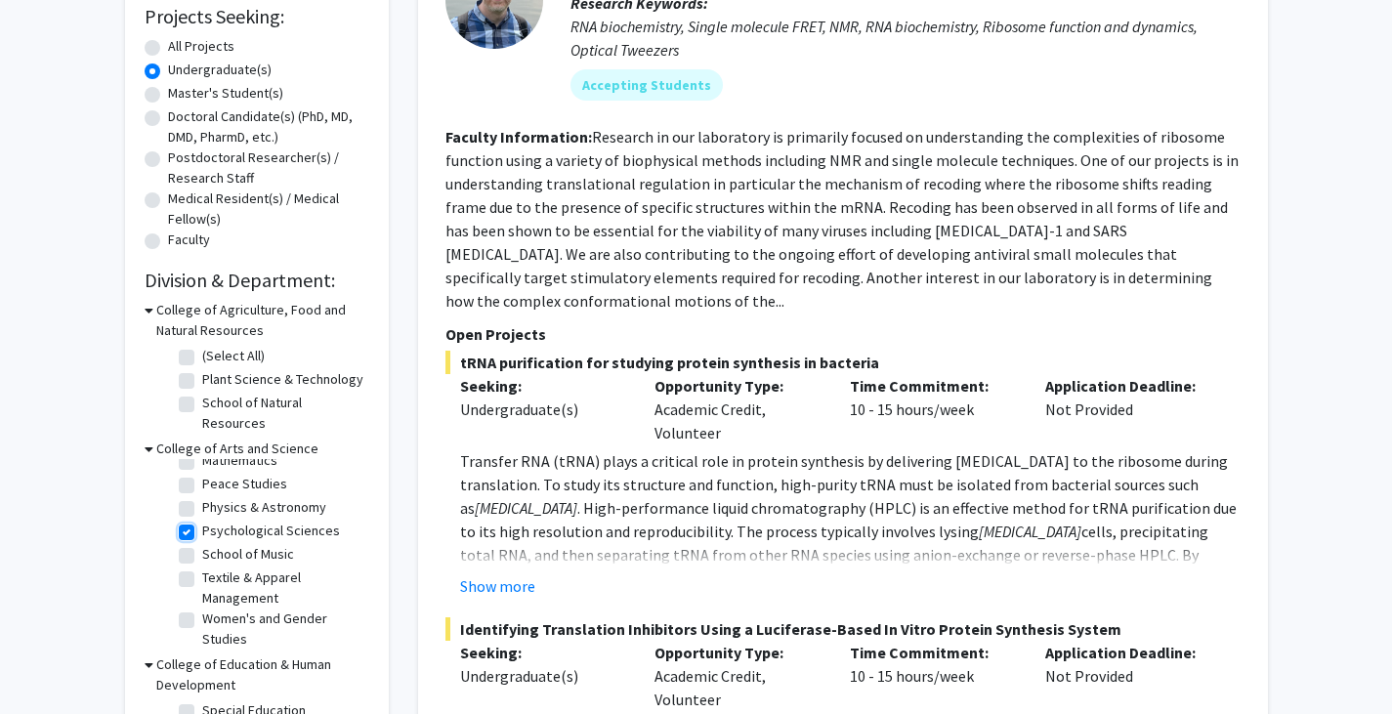
checkbox input "true"
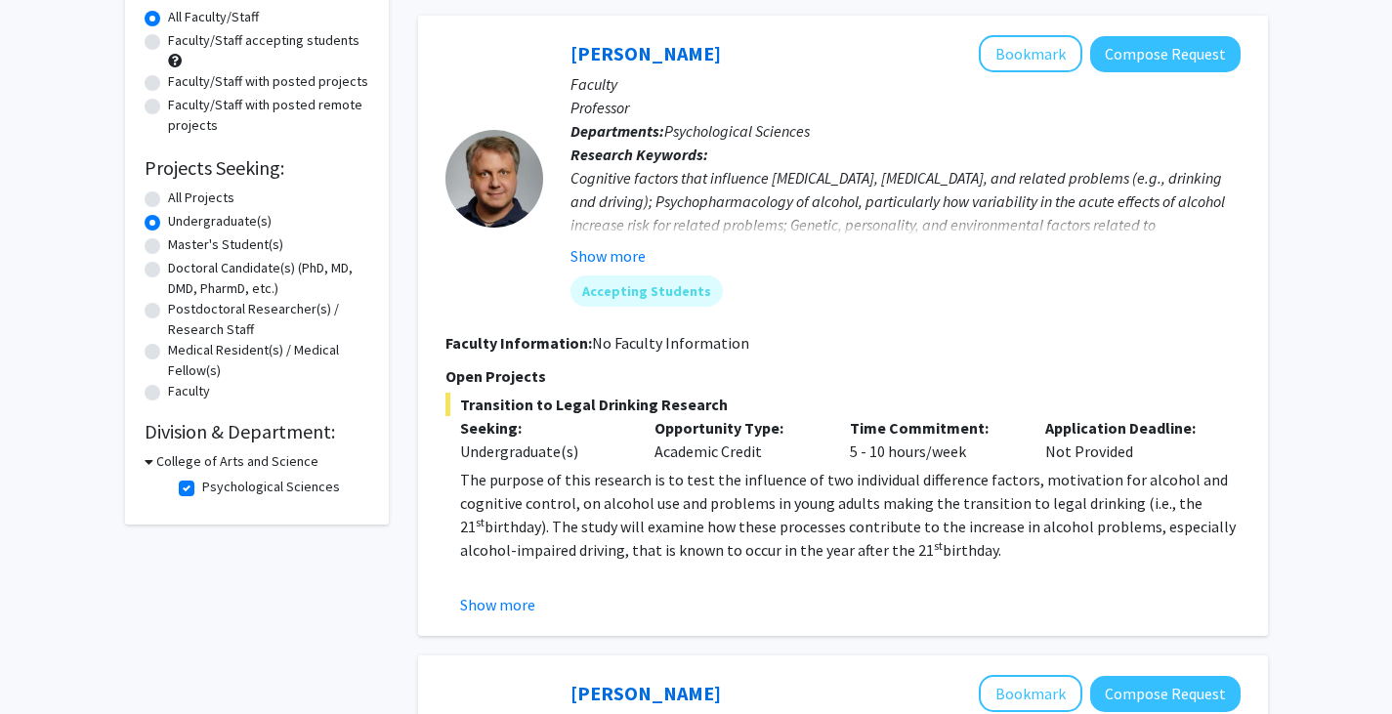
scroll to position [187, 0]
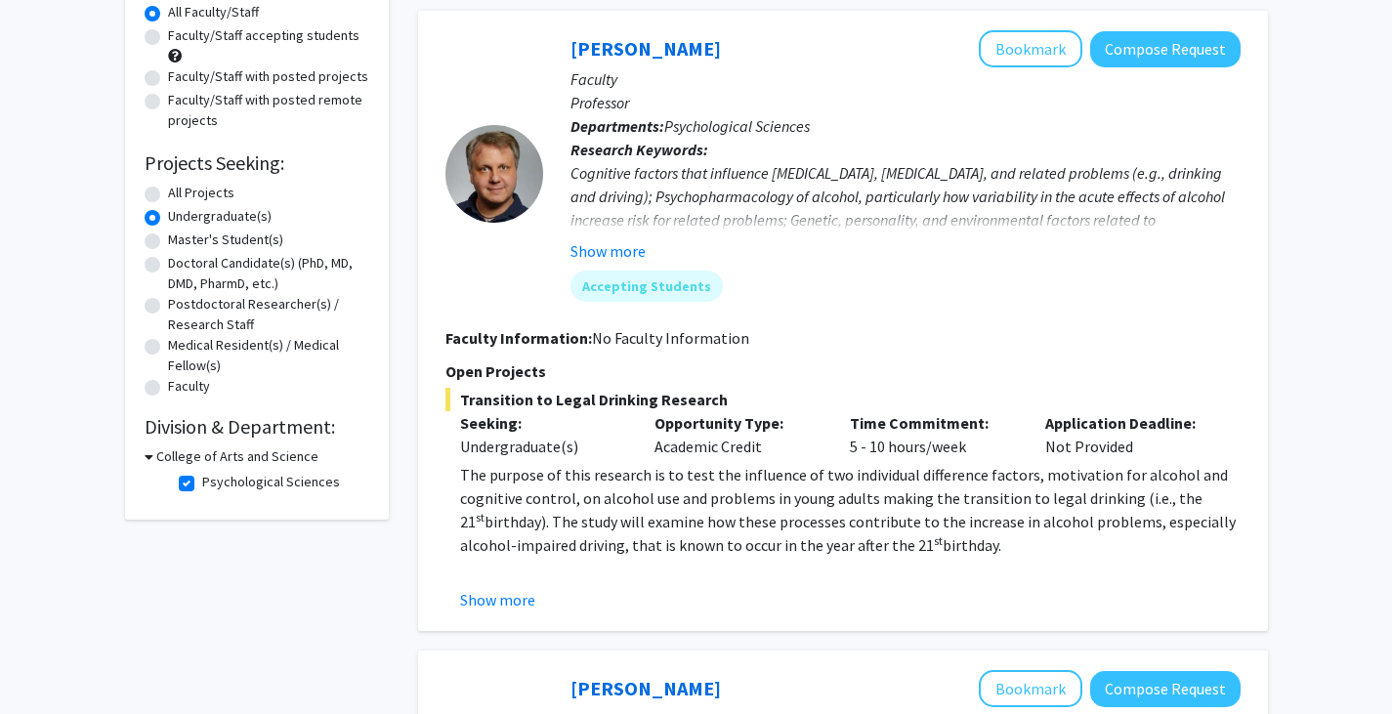
click at [202, 486] on label "Psychological Sciences" at bounding box center [271, 482] width 138 height 21
click at [202, 485] on input "Psychological Sciences" at bounding box center [208, 478] width 13 height 13
checkbox input "false"
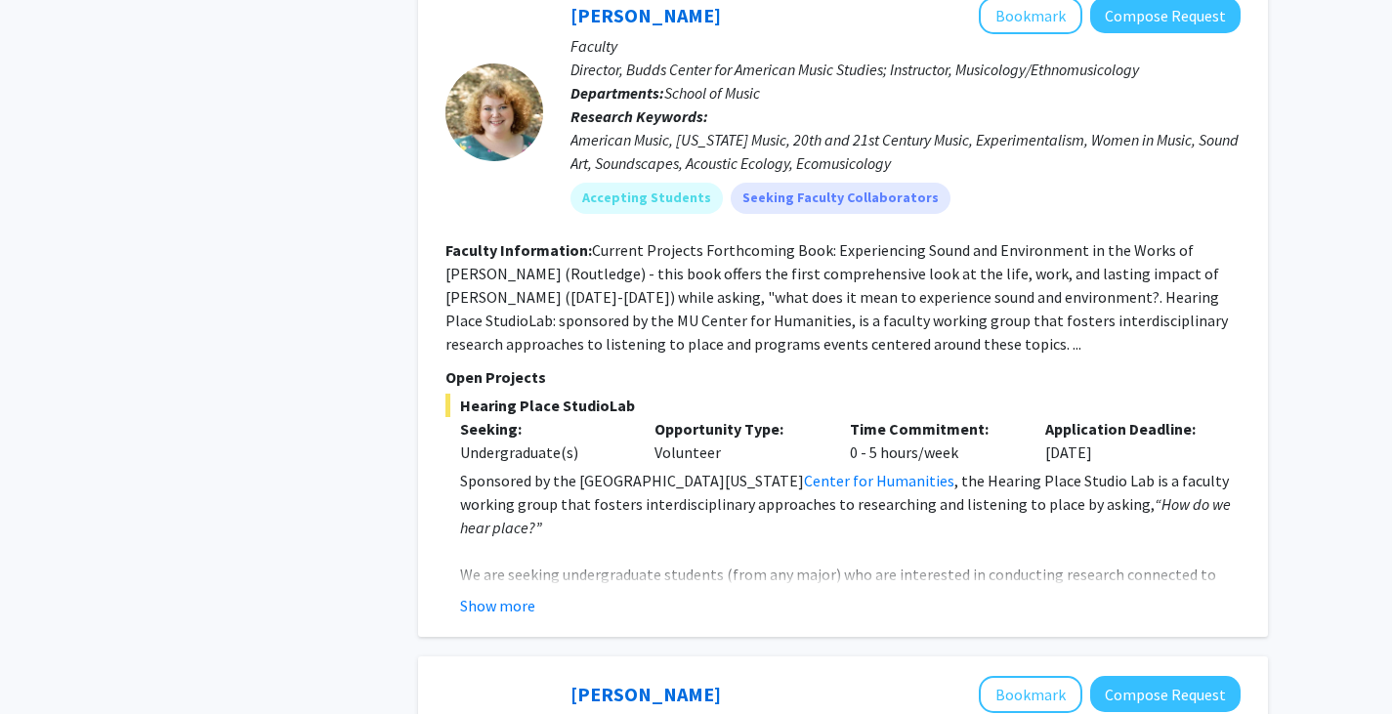
scroll to position [4031, 0]
click at [516, 594] on button "Show more" at bounding box center [497, 605] width 75 height 23
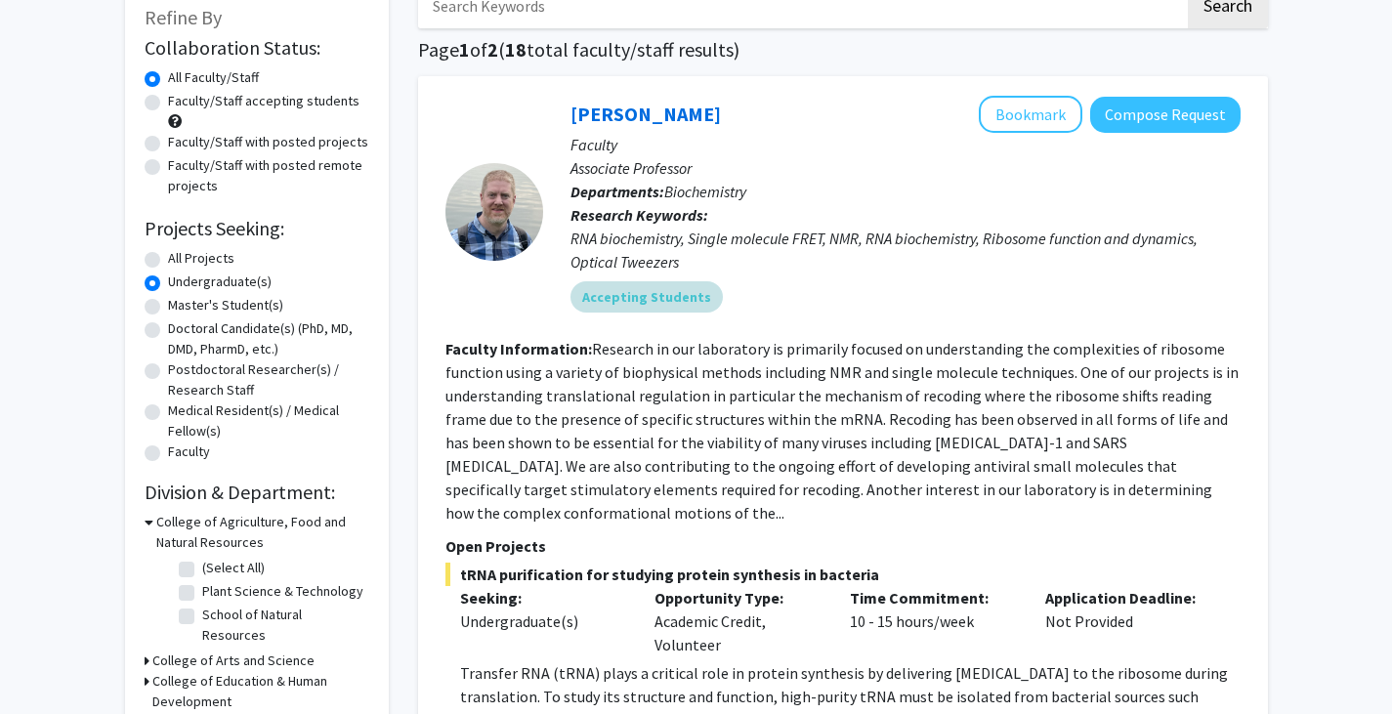
scroll to position [128, 0]
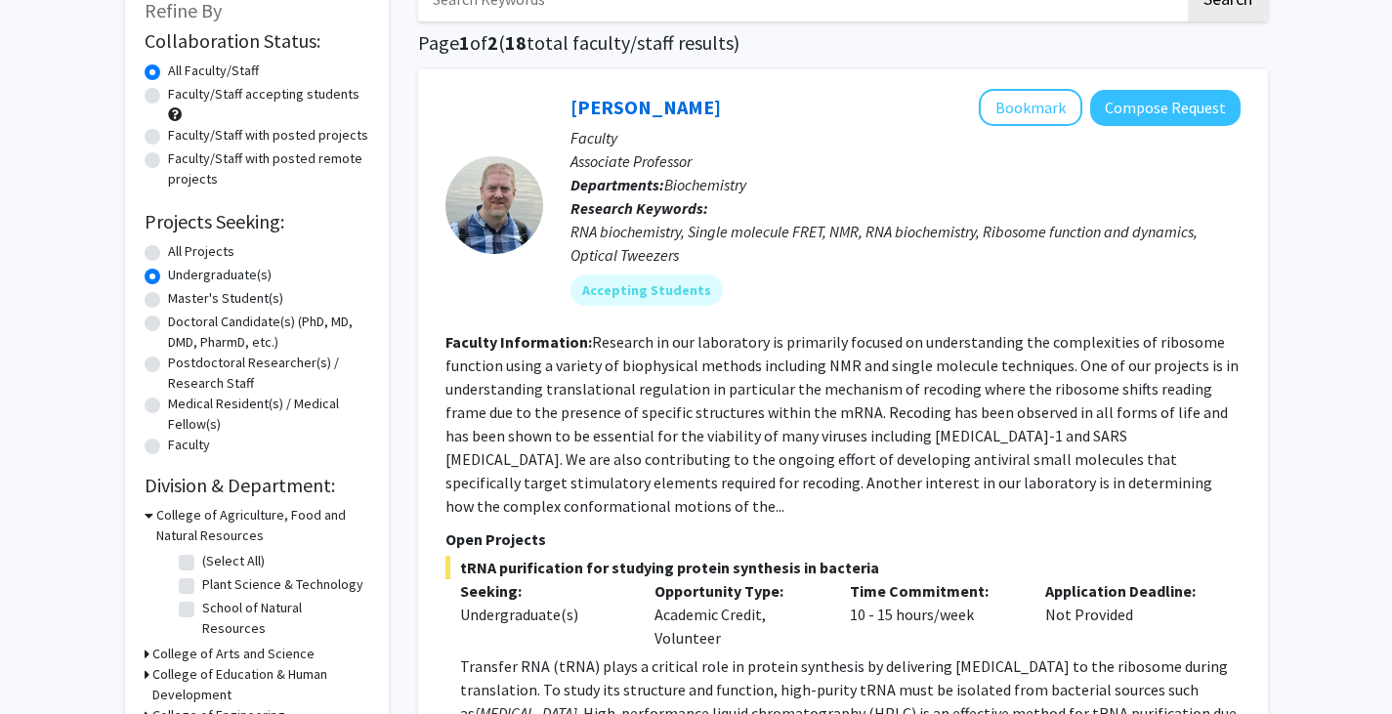
click at [173, 244] on label "All Projects" at bounding box center [201, 251] width 66 height 21
click at [173, 244] on input "All Projects" at bounding box center [174, 247] width 13 height 13
radio input "true"
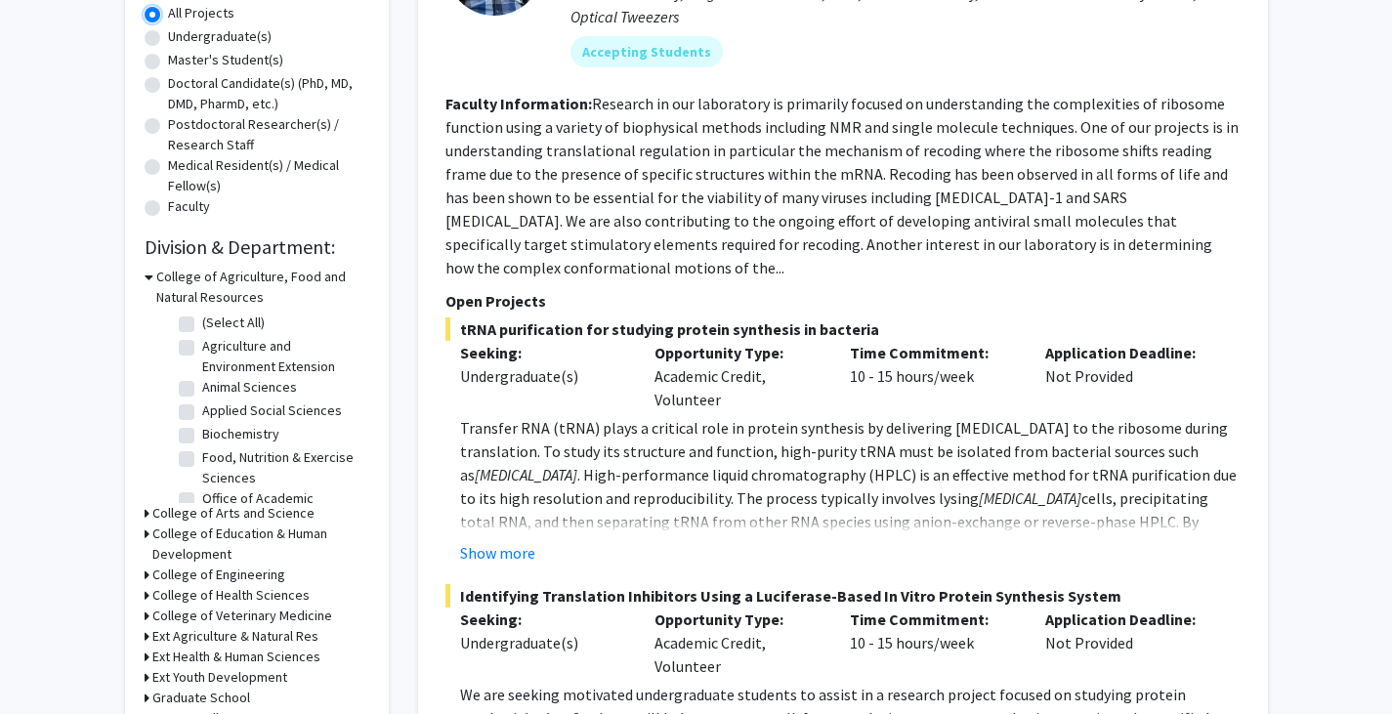
scroll to position [373, 0]
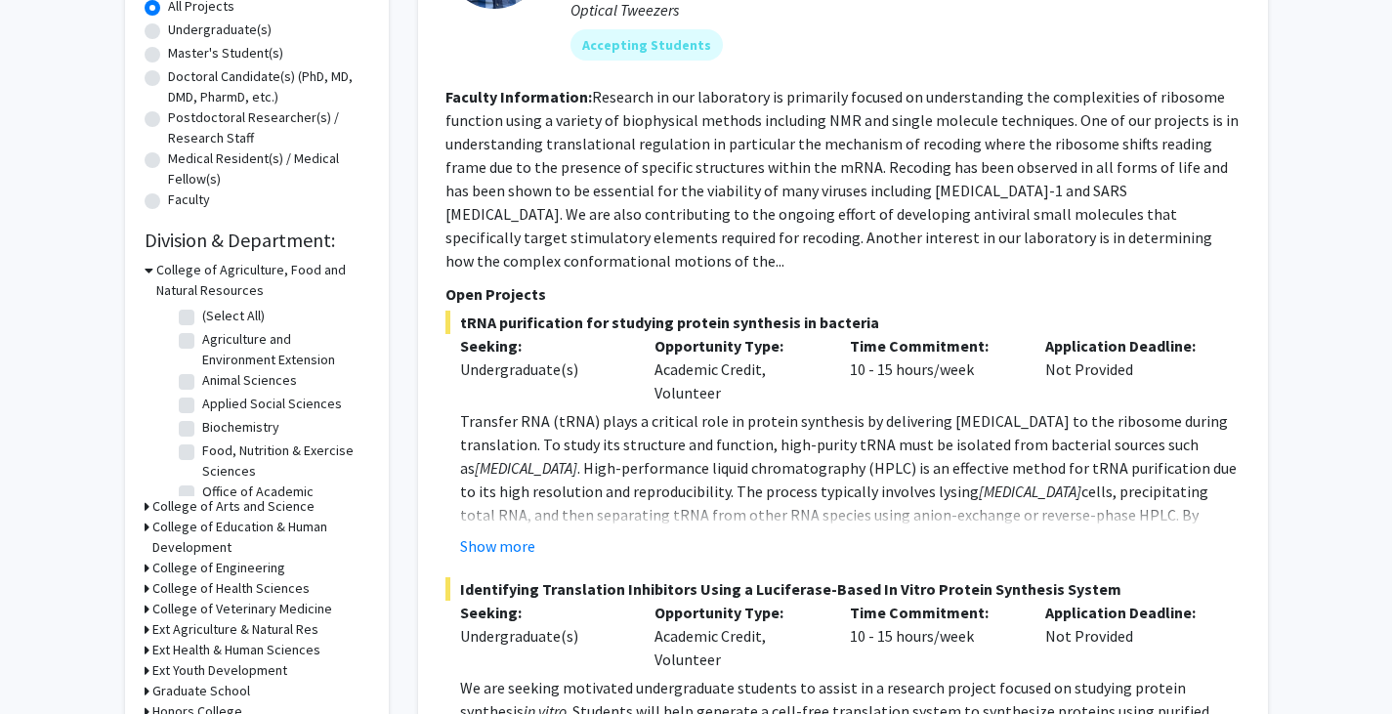
click at [293, 267] on h3 "College of Agriculture, Food and Natural Resources" at bounding box center [262, 280] width 213 height 41
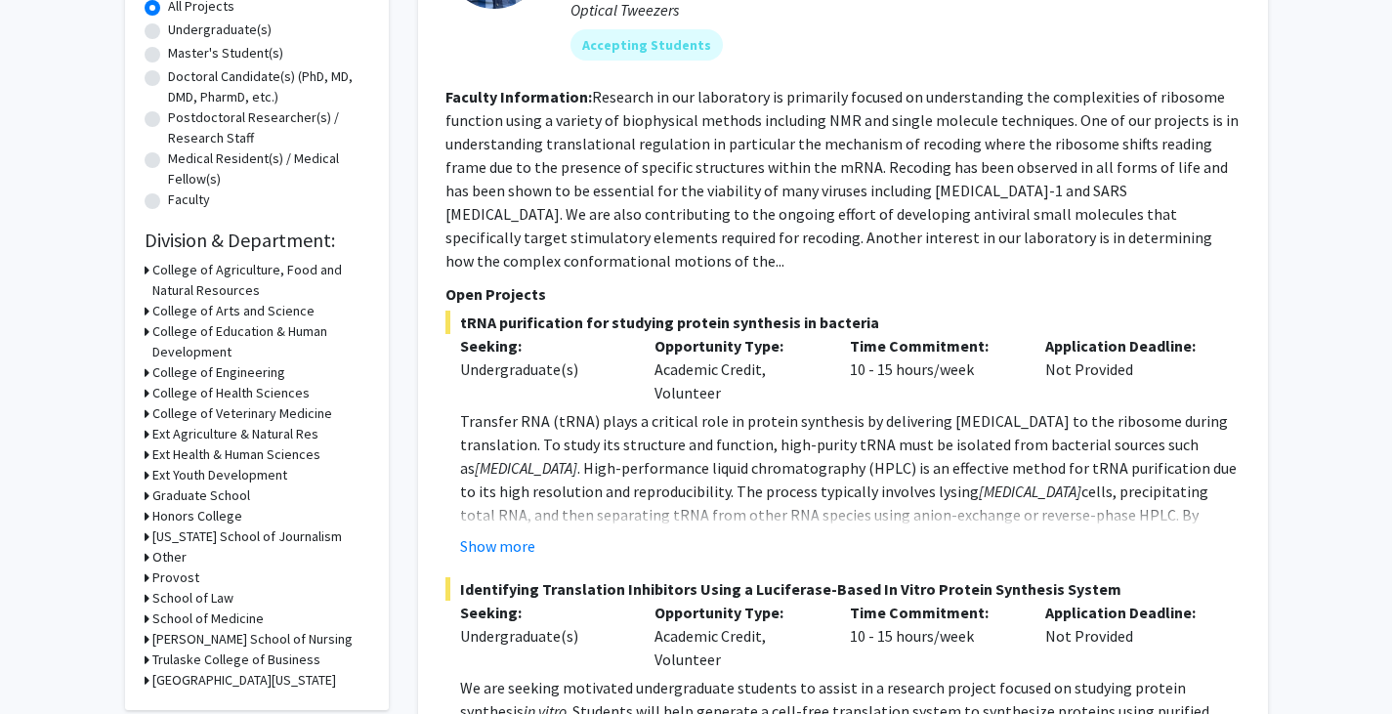
click at [299, 316] on h3 "College of Arts and Science" at bounding box center [233, 311] width 162 height 21
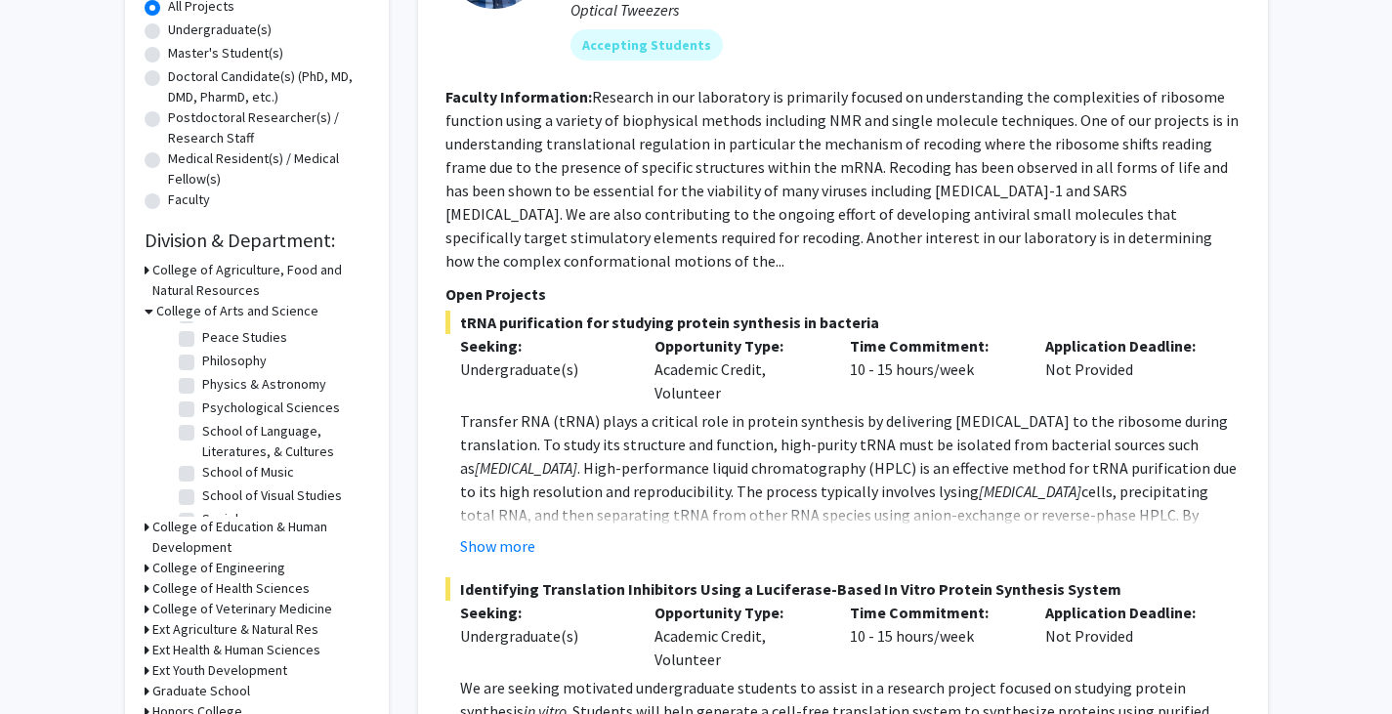
scroll to position [459, 0]
click at [312, 415] on label "Psychological Sciences" at bounding box center [271, 405] width 138 height 21
click at [215, 407] on input "Psychological Sciences" at bounding box center [208, 401] width 13 height 13
checkbox input "true"
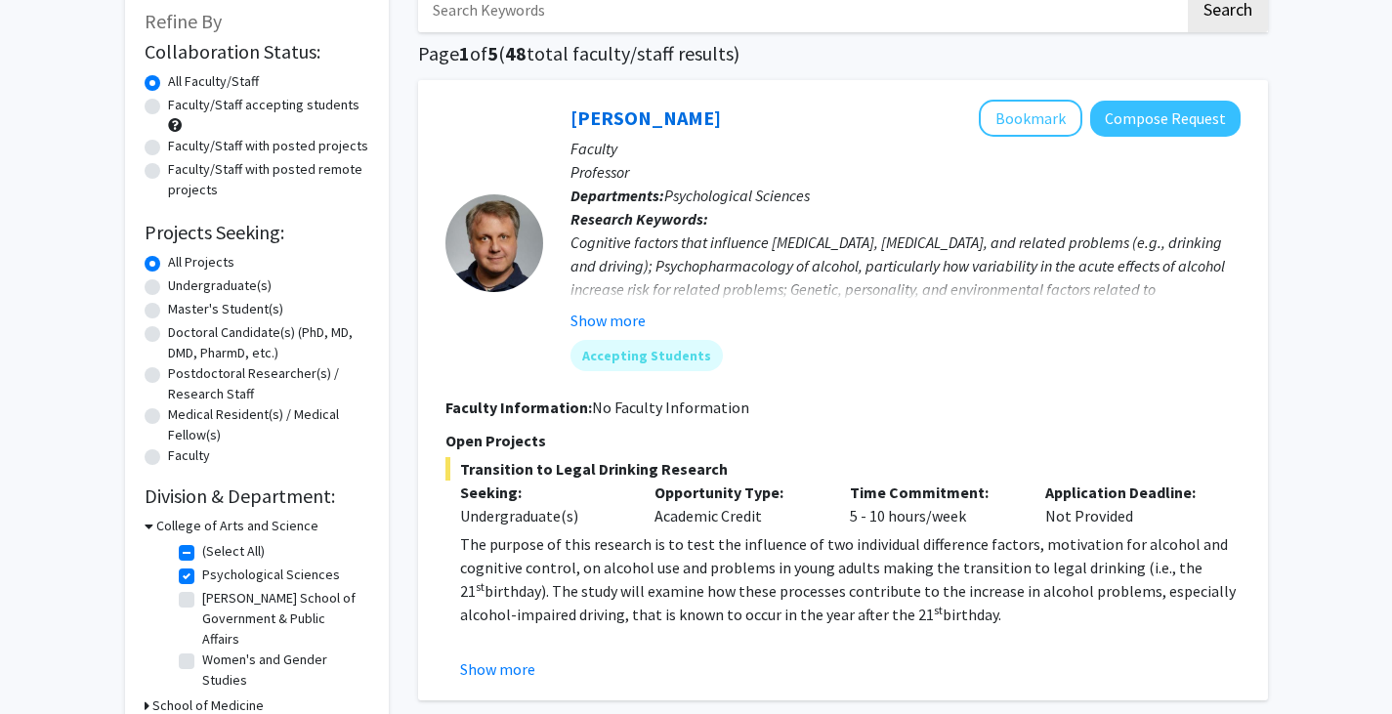
scroll to position [122, 0]
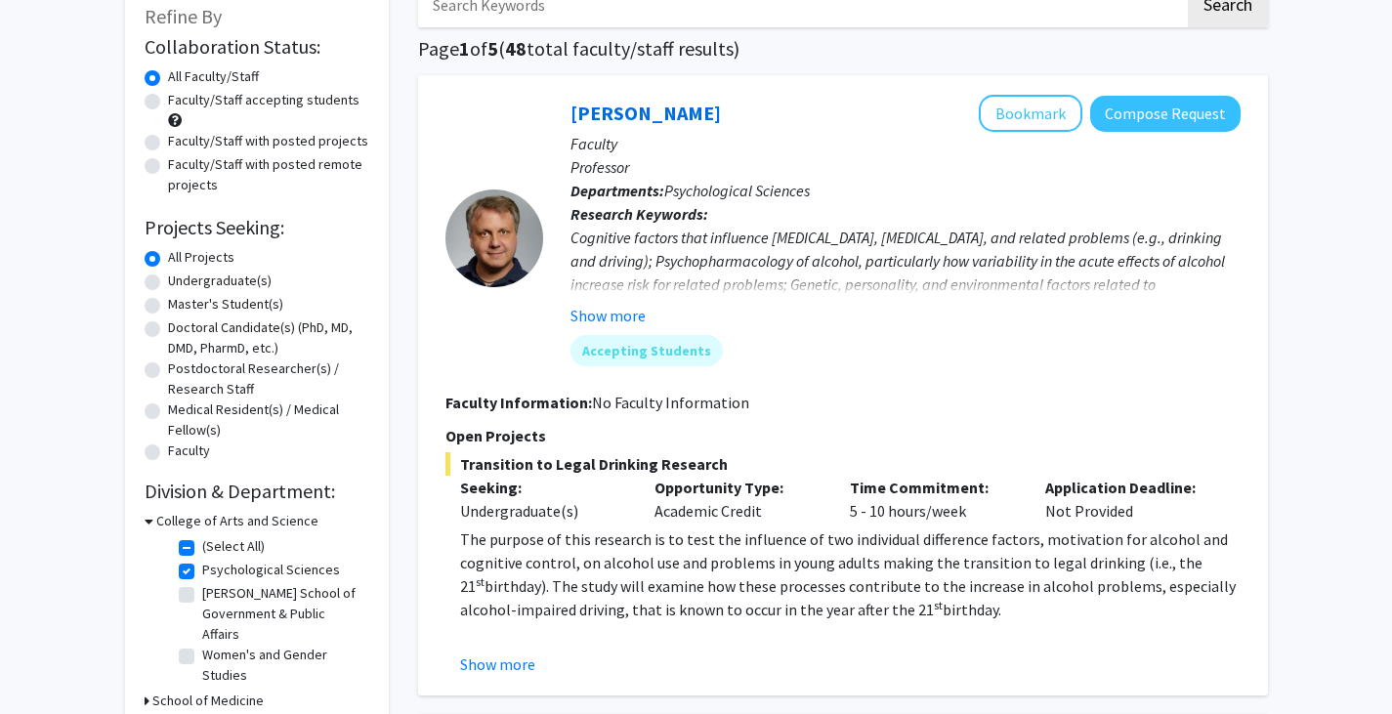
click at [168, 105] on label "Faculty/Staff accepting students" at bounding box center [263, 100] width 191 height 21
click at [168, 103] on input "Faculty/Staff accepting students" at bounding box center [174, 96] width 13 height 13
radio input "true"
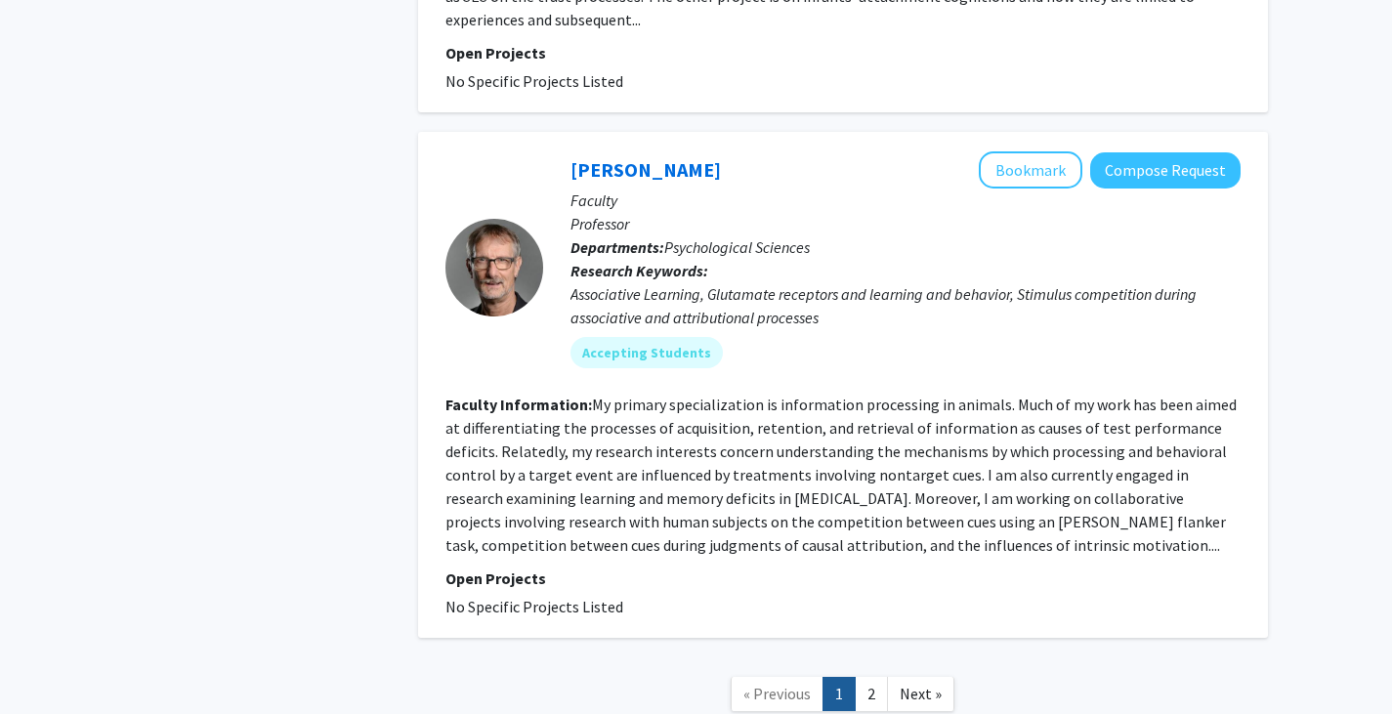
scroll to position [5188, 0]
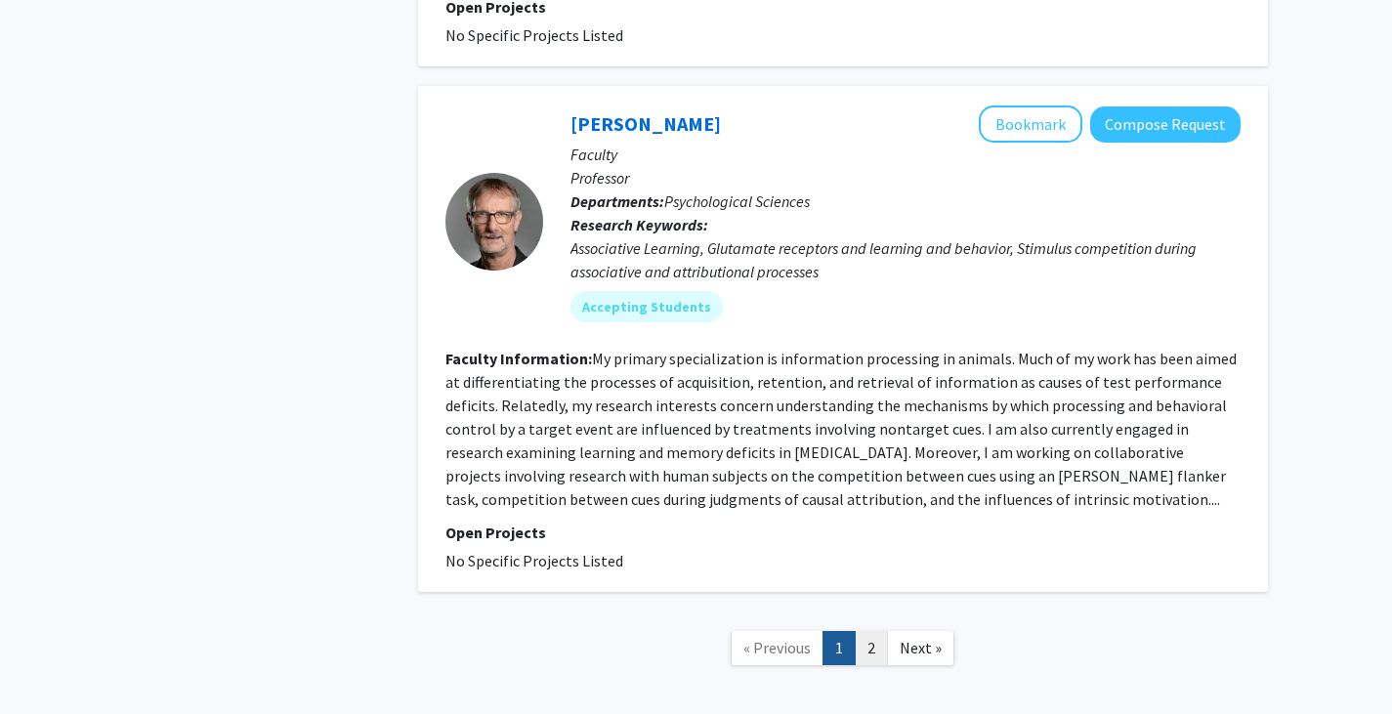
click at [864, 631] on link "2" at bounding box center [871, 648] width 33 height 34
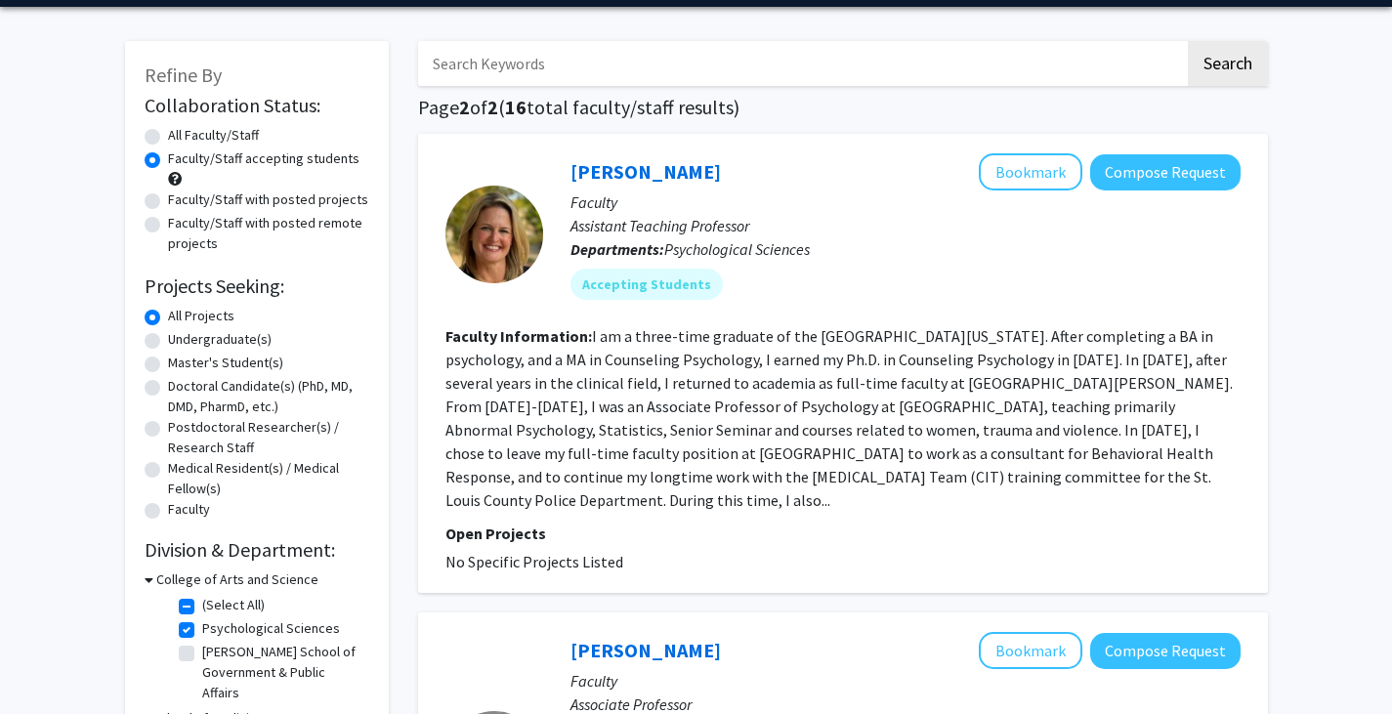
scroll to position [65, 0]
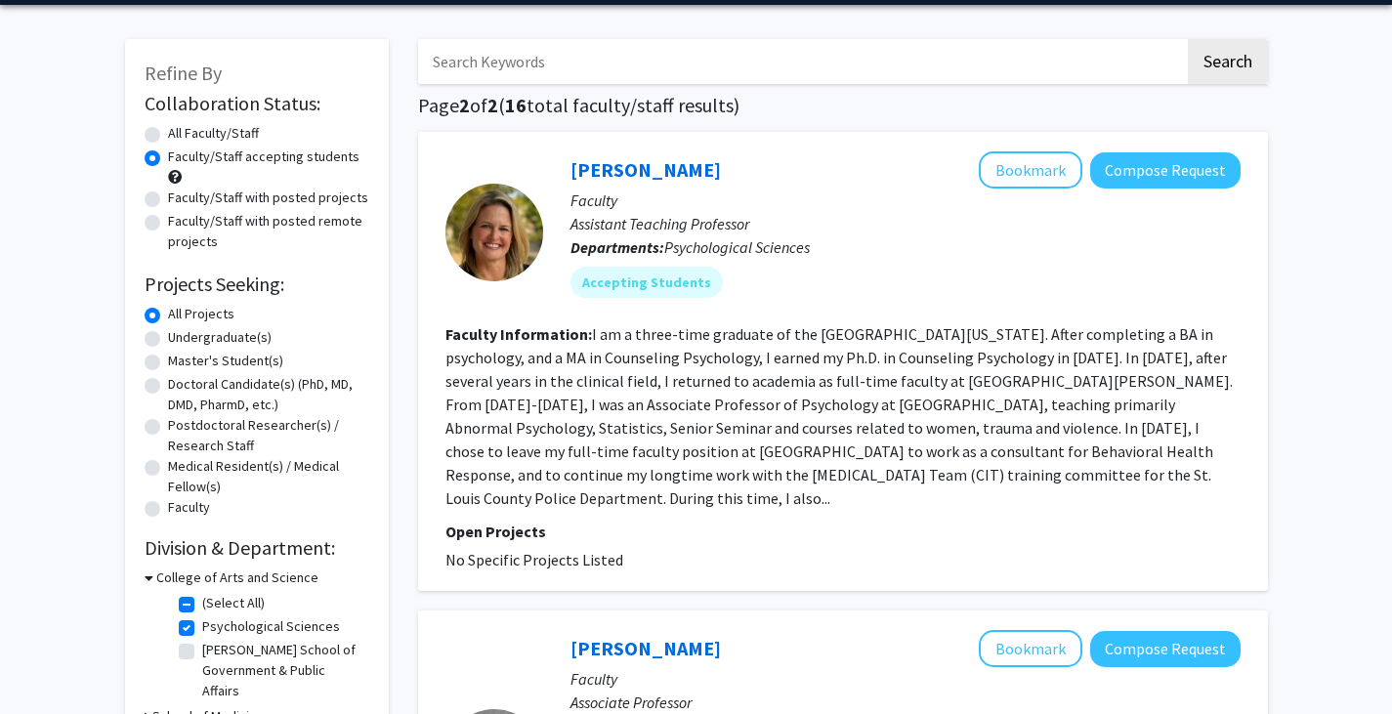
click at [805, 461] on section "Faculty Information: I am a three-time graduate of the University of Missouri-C…" at bounding box center [842, 416] width 795 height 188
click at [805, 456] on fg-read-more "I am a three-time graduate of the University of Missouri-Columbia. After comple…" at bounding box center [838, 416] width 787 height 184
click at [808, 418] on fg-read-more "I am a three-time graduate of the University of Missouri-Columbia. After comple…" at bounding box center [838, 416] width 787 height 184
click at [777, 300] on div "Accepting Students" at bounding box center [906, 282] width 678 height 39
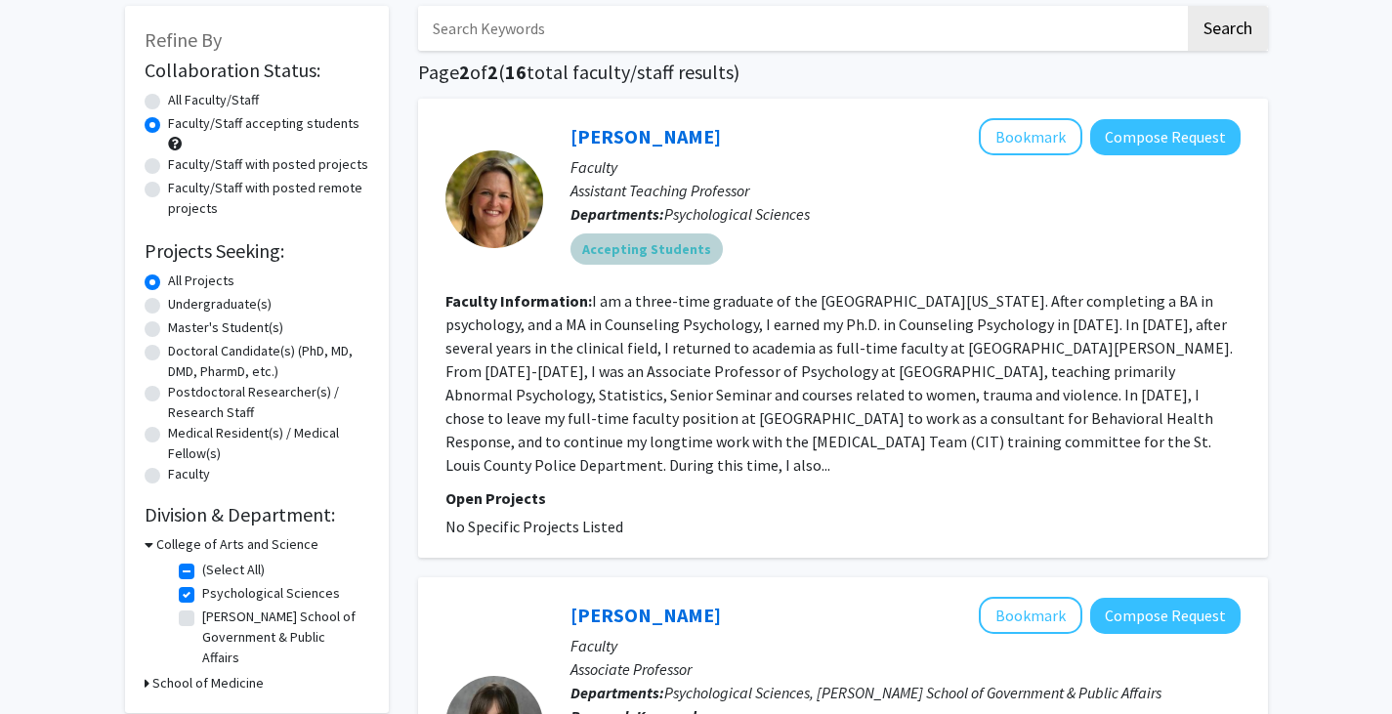
scroll to position [102, 0]
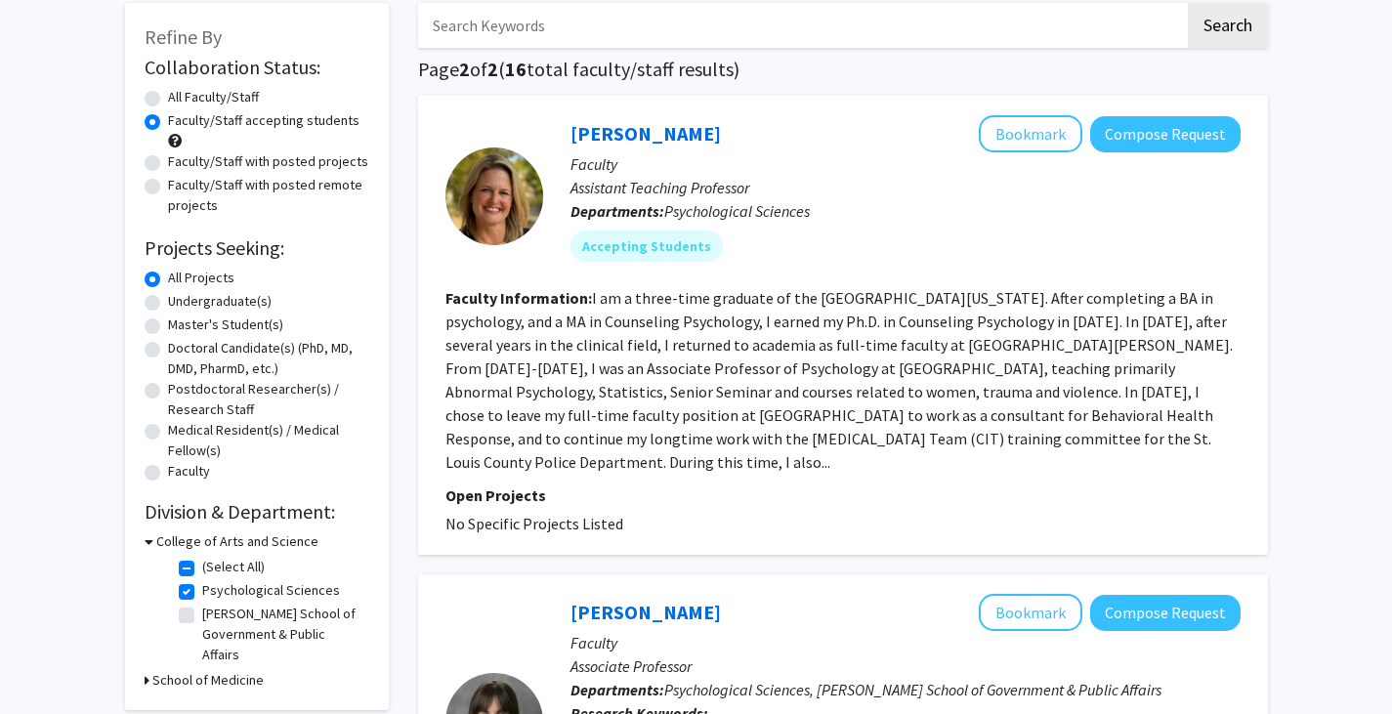
click at [775, 363] on fg-read-more "I am a three-time graduate of the University of Missouri-Columbia. After comple…" at bounding box center [838, 380] width 787 height 184
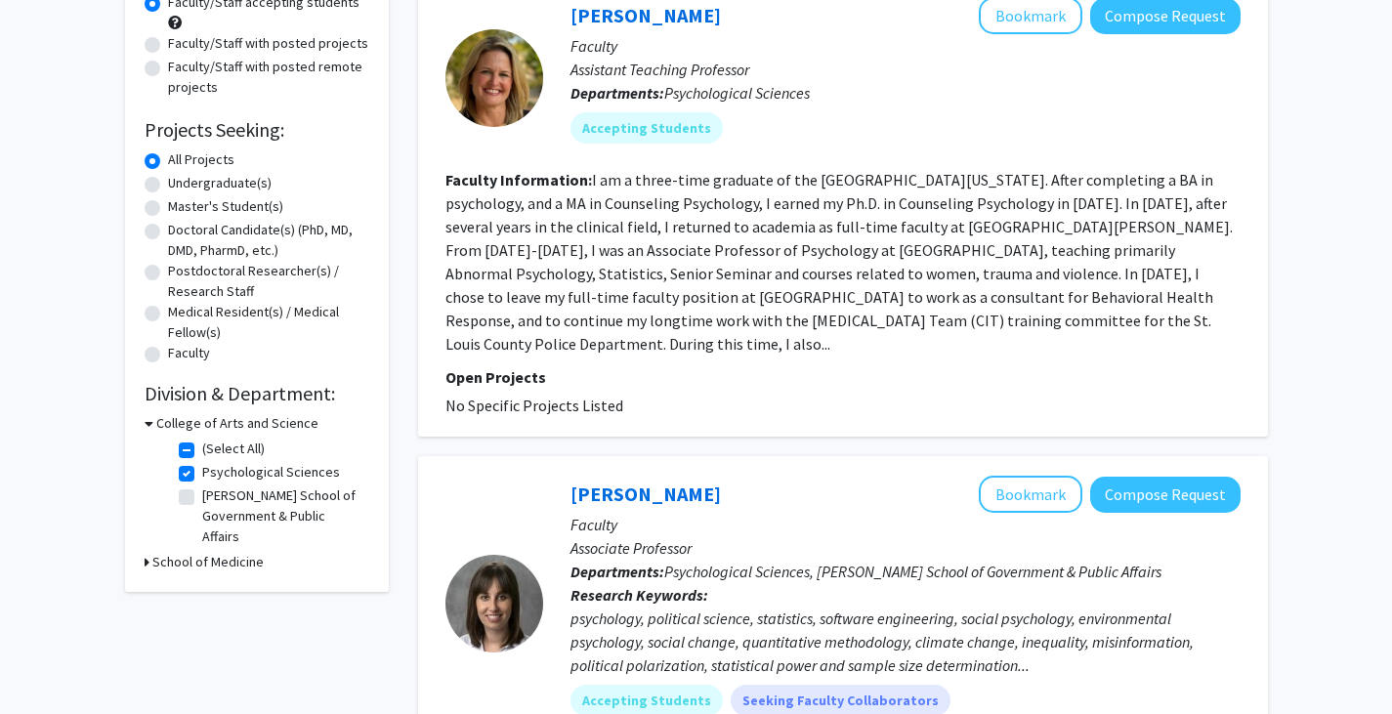
scroll to position [220, 0]
click at [635, 394] on fg-project-list "No Specific Projects Listed" at bounding box center [842, 405] width 795 height 23
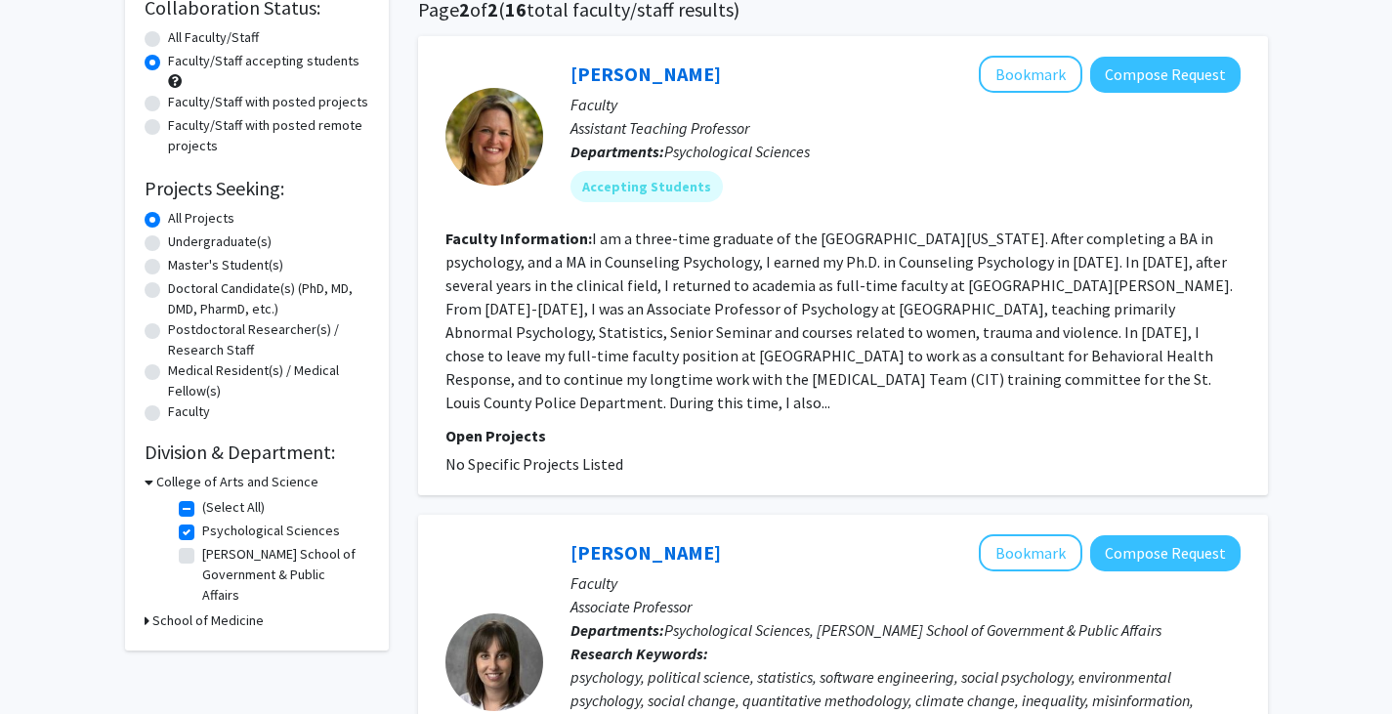
scroll to position [159, 0]
